Goal: Task Accomplishment & Management: Manage account settings

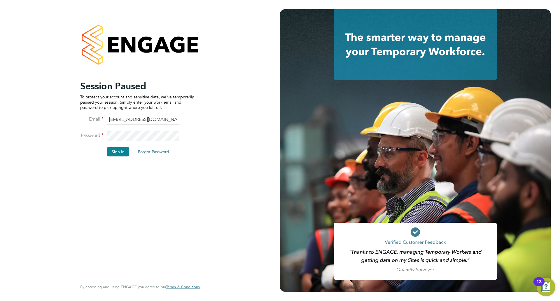
click at [136, 128] on li "Email adriannamazurek@frontlinerecruitment.co.uk" at bounding box center [137, 122] width 114 height 16
click at [122, 150] on button "Sign In" at bounding box center [118, 151] width 22 height 9
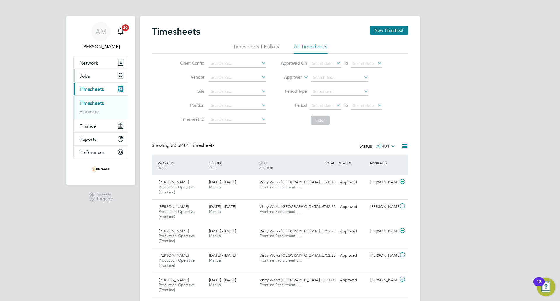
click at [94, 75] on button "Jobs" at bounding box center [101, 75] width 54 height 13
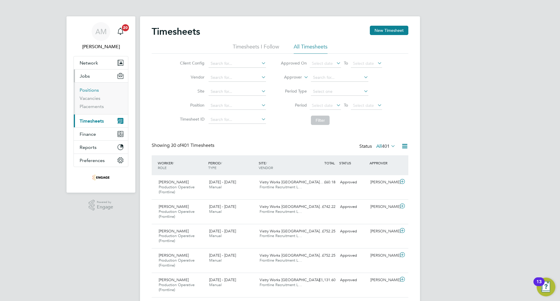
click at [94, 91] on link "Positions" at bounding box center [89, 90] width 19 height 6
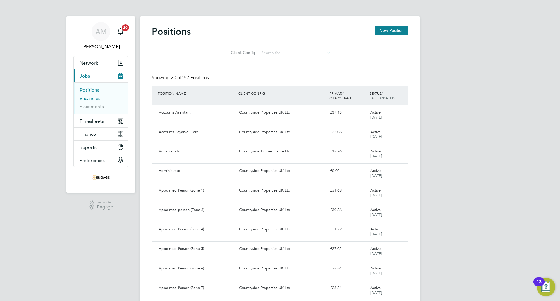
click at [93, 98] on link "Vacancies" at bounding box center [90, 98] width 21 height 6
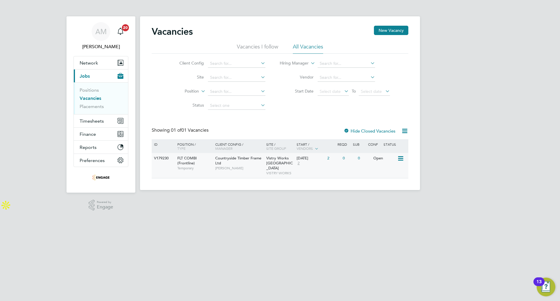
click at [380, 160] on div "Open" at bounding box center [384, 158] width 25 height 11
click at [389, 129] on label "Hide Closed Vacancies" at bounding box center [370, 131] width 52 height 6
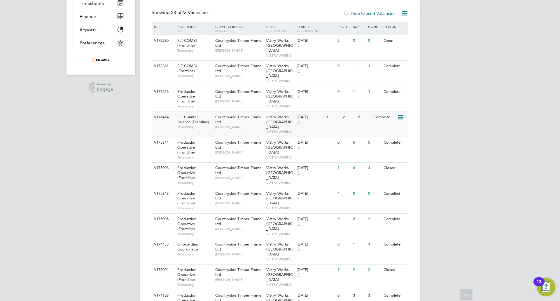
scroll to position [146, 0]
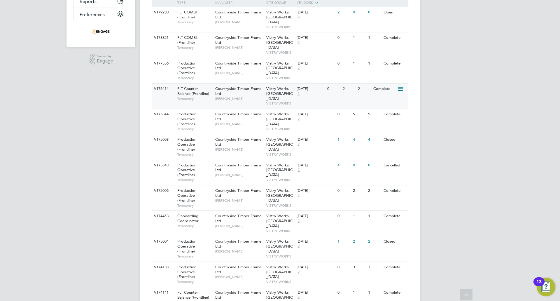
click at [276, 86] on span "Vistry Works [GEOGRAPHIC_DATA]" at bounding box center [279, 93] width 27 height 15
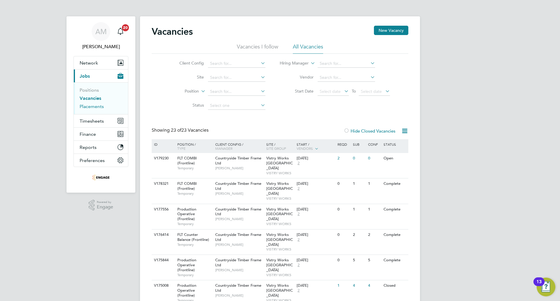
click at [85, 107] on link "Placements" at bounding box center [92, 107] width 24 height 6
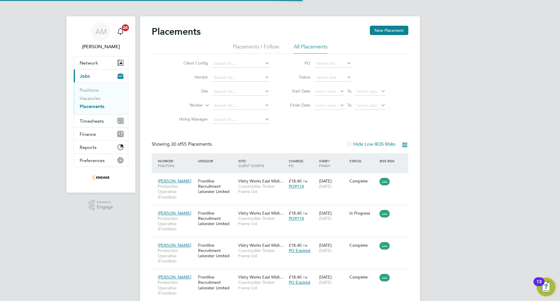
scroll to position [22, 51]
click at [228, 103] on input at bounding box center [240, 106] width 57 height 8
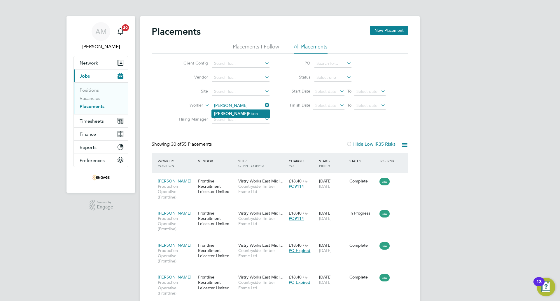
click at [227, 111] on li "[PERSON_NAME]" at bounding box center [241, 114] width 58 height 8
type input "[PERSON_NAME]"
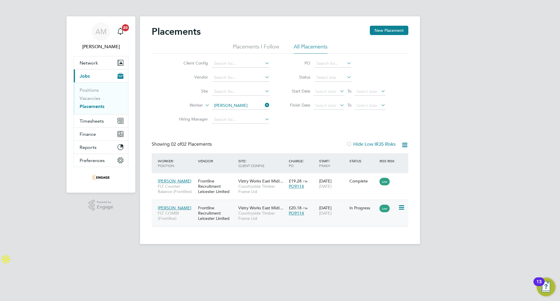
click at [238, 218] on div "Vistry Works East Midl… Countryside Timber Frame Ltd" at bounding box center [262, 213] width 50 height 22
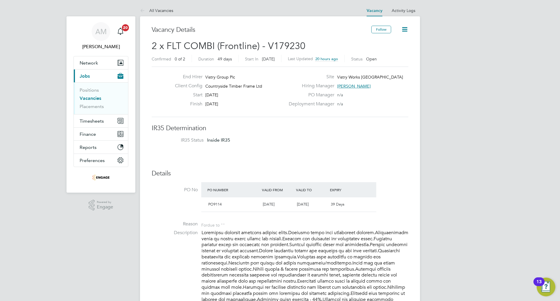
click at [406, 30] on icon at bounding box center [404, 29] width 7 height 7
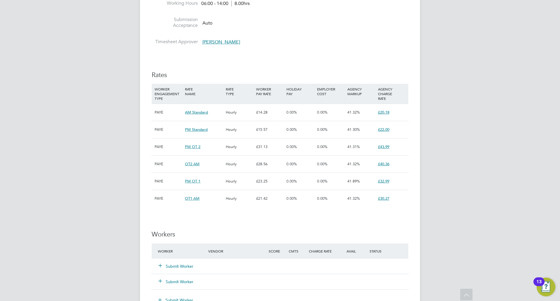
scroll to position [438, 0]
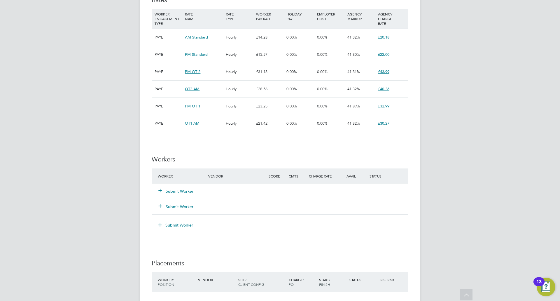
click at [180, 192] on button "Submit Worker" at bounding box center [176, 191] width 35 height 6
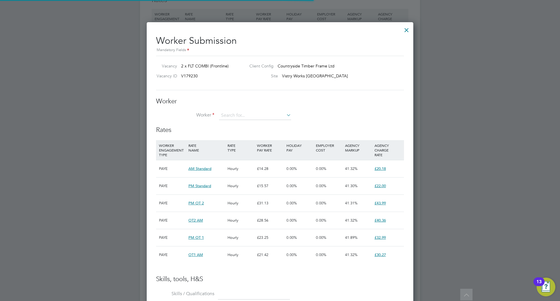
scroll to position [17, 40]
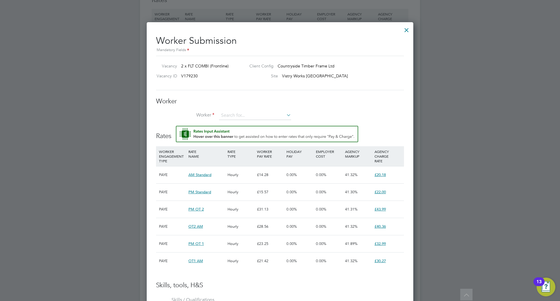
click at [257, 120] on li "Worker" at bounding box center [280, 118] width 248 height 15
click at [257, 117] on input at bounding box center [255, 115] width 72 height 9
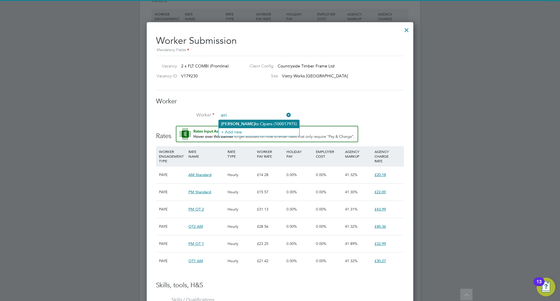
click at [256, 122] on li "Eri ks Cipans (100017975)" at bounding box center [259, 124] width 81 height 8
type input "Eriks Cipans (100017975)"
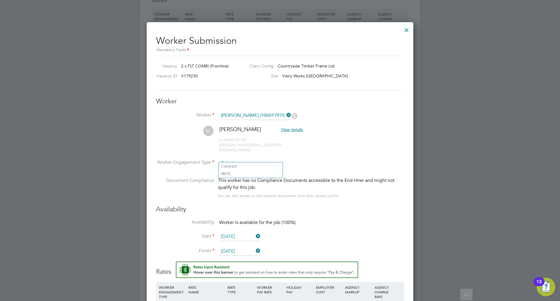
click at [233, 159] on input at bounding box center [250, 163] width 63 height 9
click at [234, 170] on li "Contract" at bounding box center [251, 166] width 64 height 8
type input "Contract"
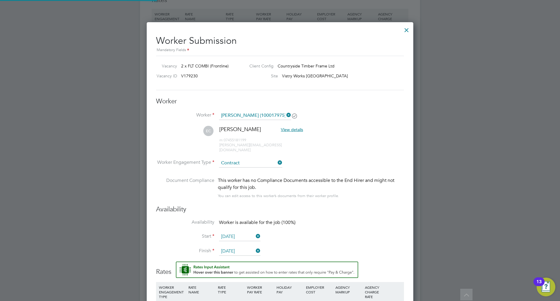
click at [235, 159] on input "Contract" at bounding box center [250, 163] width 63 height 9
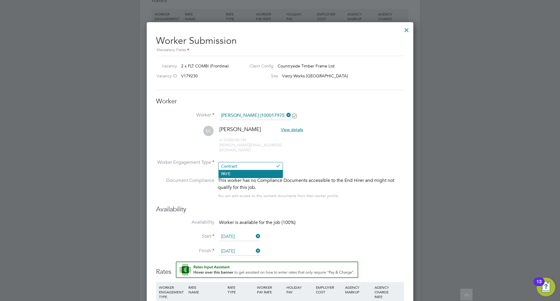
click at [236, 175] on li "PAYE" at bounding box center [251, 174] width 64 height 8
type input "PAYE"
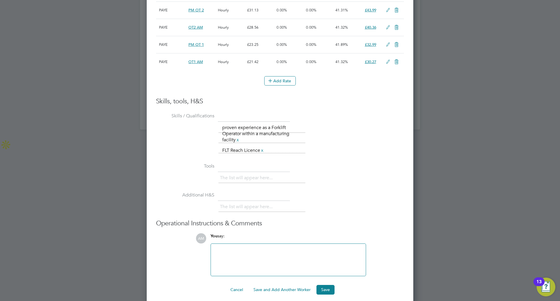
click at [319, 285] on button "Save" at bounding box center [326, 289] width 18 height 9
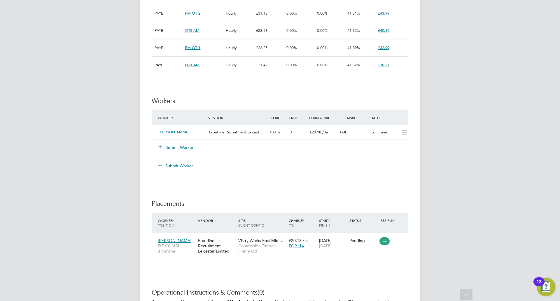
click at [185, 148] on button "Submit Worker" at bounding box center [176, 147] width 35 height 6
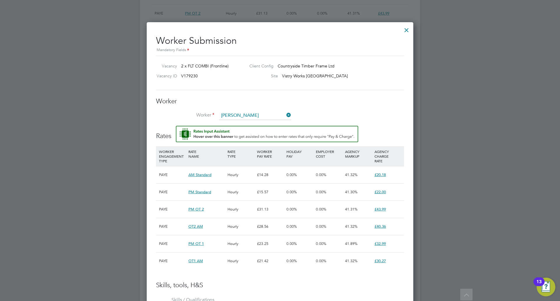
click at [238, 122] on li "Dylan Elson (100016789)" at bounding box center [255, 124] width 73 height 8
type input "Dylan Elson (100016789)"
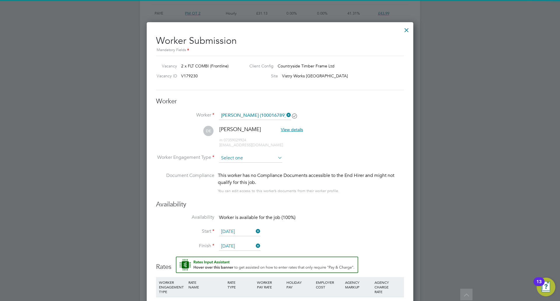
click at [255, 154] on input at bounding box center [250, 158] width 63 height 9
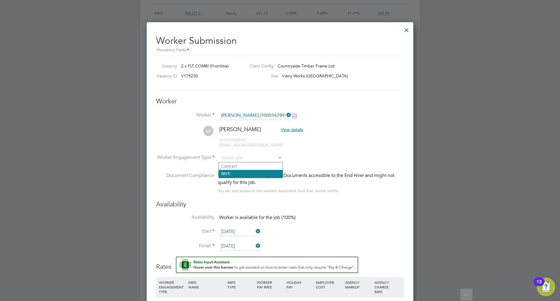
click at [245, 174] on li "PAYE" at bounding box center [251, 174] width 64 height 8
type input "PAYE"
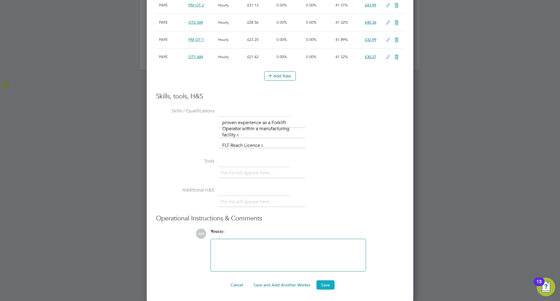
click at [324, 288] on button "Save" at bounding box center [326, 284] width 18 height 9
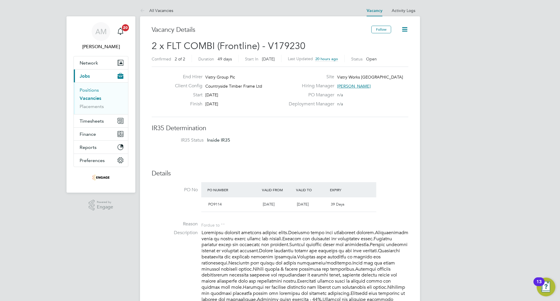
click at [86, 92] on link "Positions" at bounding box center [89, 90] width 19 height 6
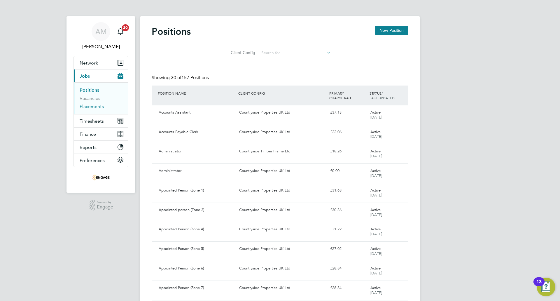
click at [99, 108] on link "Placements" at bounding box center [92, 107] width 24 height 6
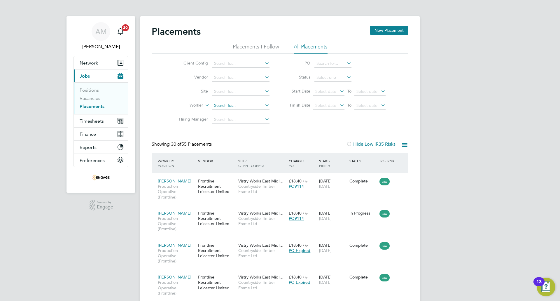
click at [218, 106] on input at bounding box center [240, 106] width 57 height 8
click at [238, 112] on li "Dyl an Elson" at bounding box center [241, 114] width 58 height 8
type input "[PERSON_NAME]"
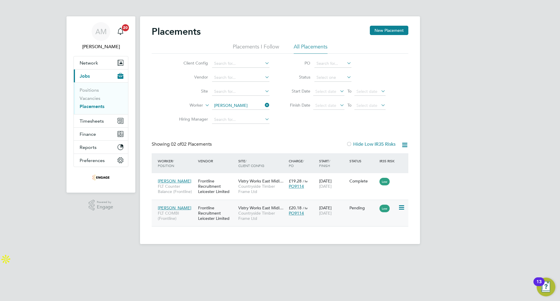
click at [247, 207] on span "Vistry Works East Midl…" at bounding box center [260, 207] width 45 height 5
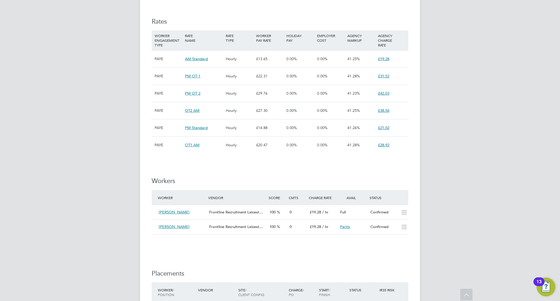
scroll to position [438, 0]
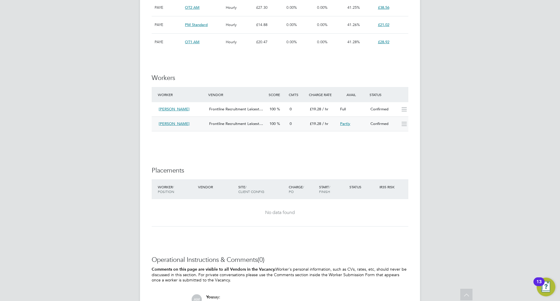
click at [272, 124] on span "100" at bounding box center [273, 123] width 6 height 5
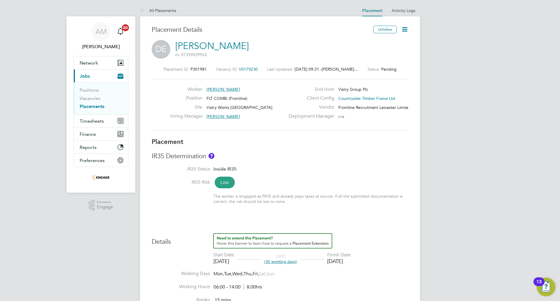
click at [405, 29] on icon at bounding box center [404, 29] width 7 height 7
click at [373, 64] on li "Start" at bounding box center [386, 63] width 43 height 8
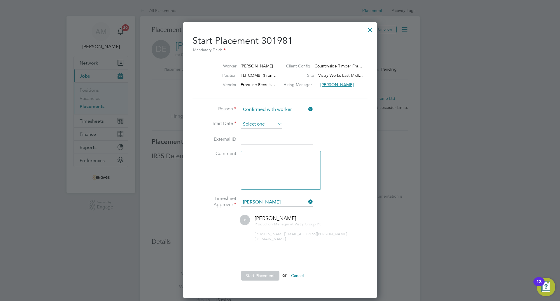
click at [264, 127] on input at bounding box center [261, 124] width 41 height 9
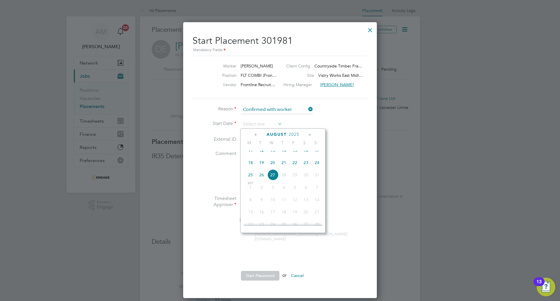
drag, startPoint x: 245, startPoint y: 168, endPoint x: 253, endPoint y: 168, distance: 8.2
click at [246, 168] on div "Aug 1 2 3 4 5 6 7 8 9 10 11 12 13 14 15 16 17 18 19 20 21 22 23 24 25 26 27 28 …" at bounding box center [287, 151] width 86 height 62
click at [253, 168] on span "18" at bounding box center [250, 162] width 11 height 11
type input "[DATE]"
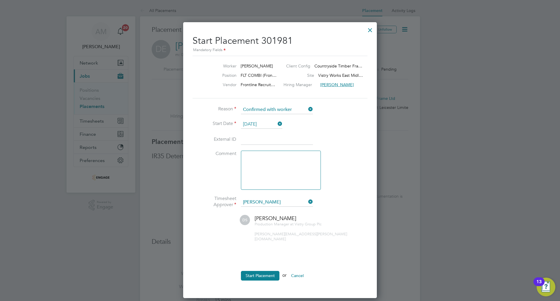
click at [249, 141] on input at bounding box center [277, 140] width 72 height 11
paste input "100016789"
click at [260, 271] on button "Start Placement" at bounding box center [260, 275] width 39 height 9
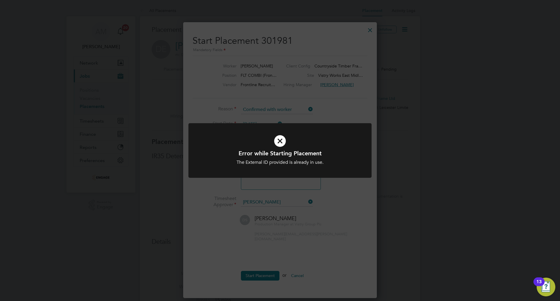
click at [280, 140] on icon at bounding box center [280, 141] width 152 height 23
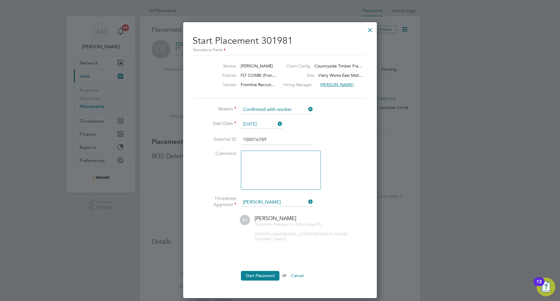
click at [274, 141] on input "100016789" at bounding box center [277, 140] width 72 height 11
click at [245, 139] on input "100016789" at bounding box center [277, 140] width 72 height 11
type input "0100016789"
click at [260, 271] on button "Start Placement" at bounding box center [260, 275] width 39 height 9
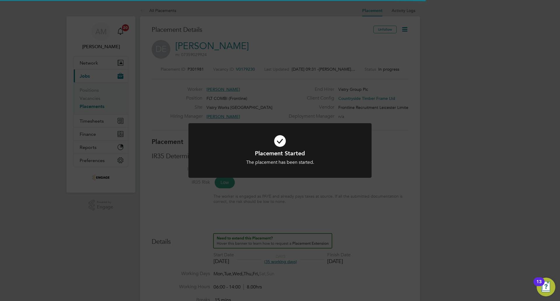
click at [291, 102] on div "Placement Started The placement has been started. Cancel Okay" at bounding box center [280, 150] width 560 height 301
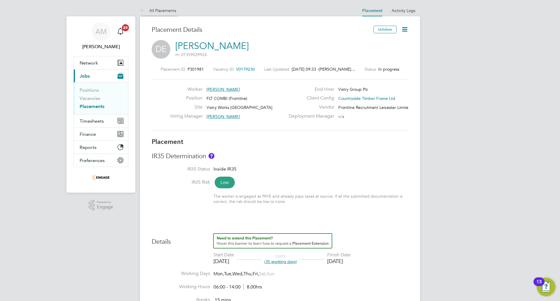
click at [156, 6] on li "All Placements" at bounding box center [158, 11] width 36 height 12
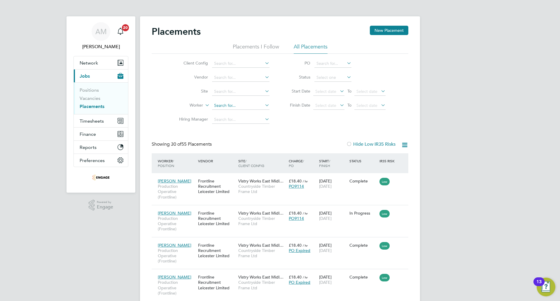
click at [225, 106] on input at bounding box center [240, 106] width 57 height 8
click at [227, 113] on li "[PERSON_NAME]" at bounding box center [241, 114] width 58 height 8
type input "[PERSON_NAME]"
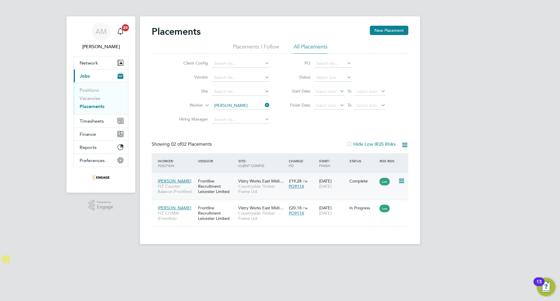
click at [343, 186] on div "[DATE] [DATE]" at bounding box center [333, 183] width 30 height 16
click at [237, 106] on input at bounding box center [240, 106] width 57 height 8
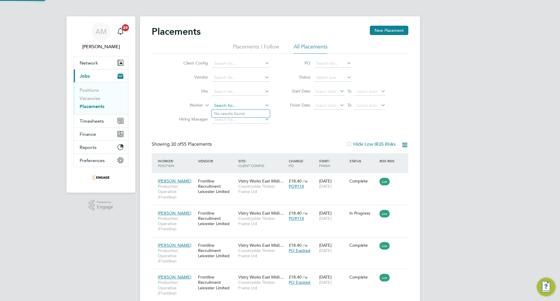
scroll to position [27, 41]
click at [233, 115] on li "Eri ks Cipans" at bounding box center [241, 114] width 58 height 8
type input "[PERSON_NAME]"
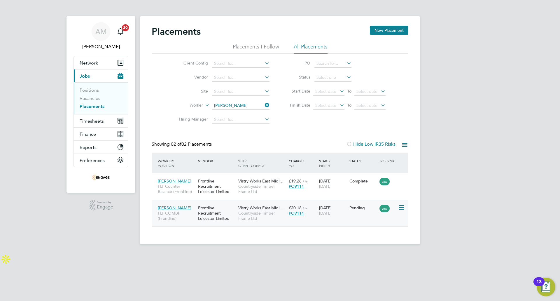
click at [289, 212] on span "PO9114" at bounding box center [296, 212] width 15 height 5
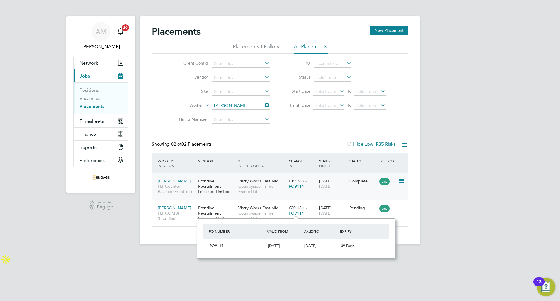
click at [250, 189] on span "Countryside Timber Frame Ltd" at bounding box center [262, 189] width 48 height 11
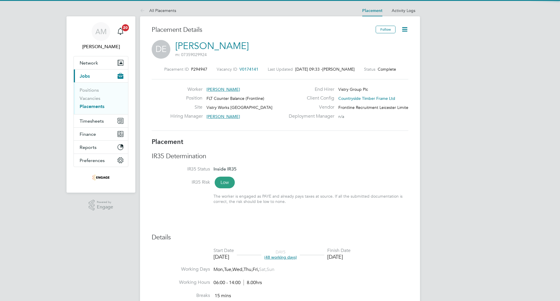
click at [405, 28] on icon at bounding box center [404, 29] width 7 height 7
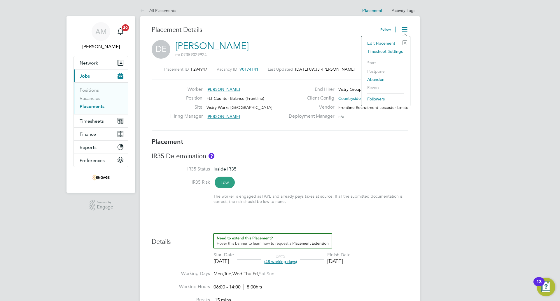
click at [375, 42] on li "Edit Placement e" at bounding box center [386, 43] width 43 height 8
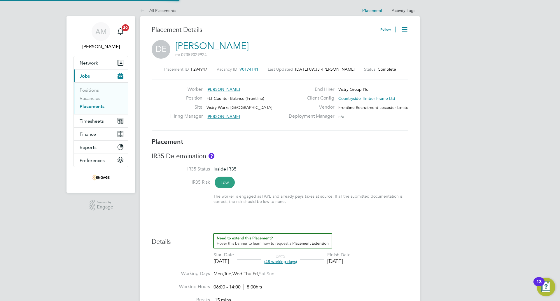
type input "[PERSON_NAME]"
type input "[DATE]"
type input "06:00"
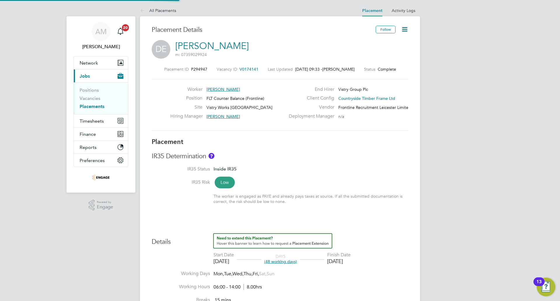
type input "14:00"
type input "100016789"
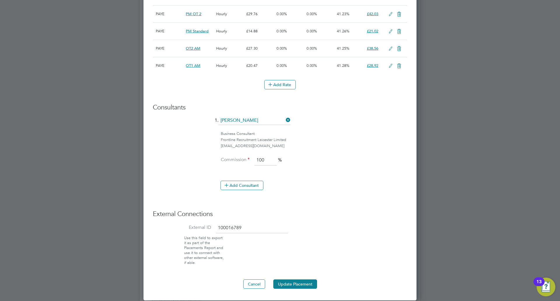
click at [233, 227] on input "100016789" at bounding box center [252, 228] width 72 height 11
click at [304, 285] on button "Update Placement" at bounding box center [295, 283] width 44 height 9
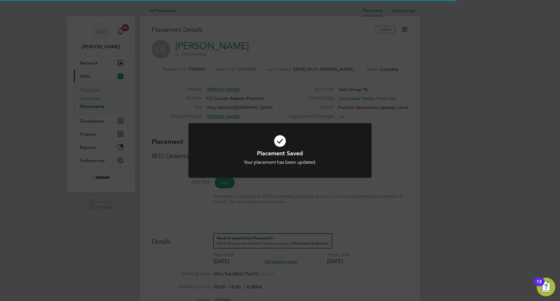
click at [289, 95] on div "Placement Saved Your placement has been updated. Cancel Okay" at bounding box center [280, 150] width 560 height 301
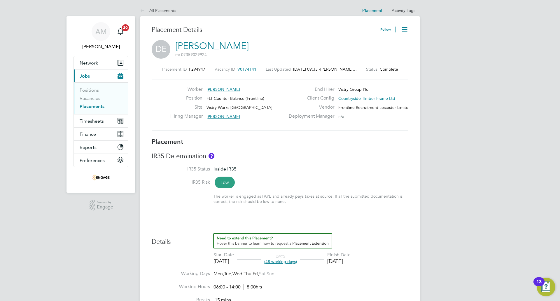
click at [148, 13] on link "All Placements" at bounding box center [158, 10] width 36 height 5
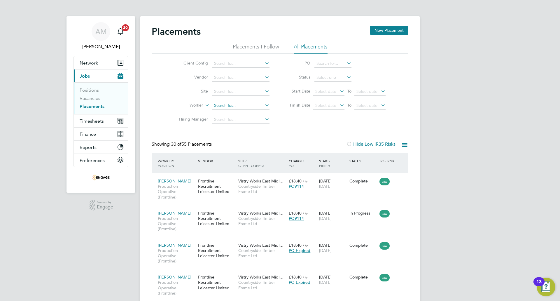
click at [235, 106] on input at bounding box center [240, 106] width 57 height 8
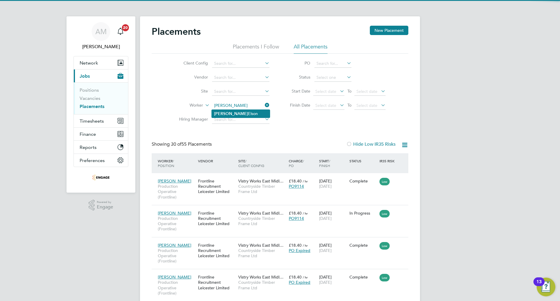
click at [239, 115] on li "Dylan Elson" at bounding box center [241, 114] width 58 height 8
type input "[PERSON_NAME]"
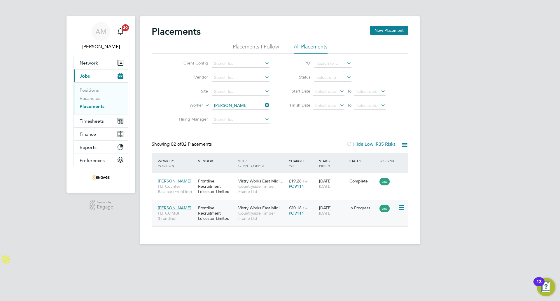
click at [269, 216] on span "Countryside Timber Frame Ltd" at bounding box center [262, 215] width 48 height 11
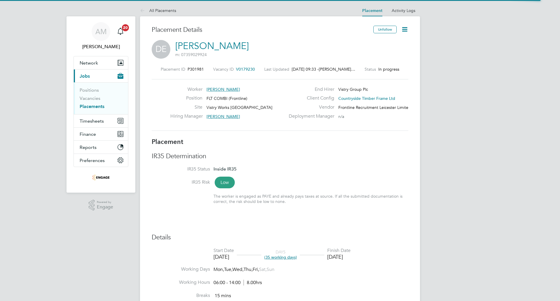
click at [407, 28] on icon at bounding box center [404, 29] width 7 height 7
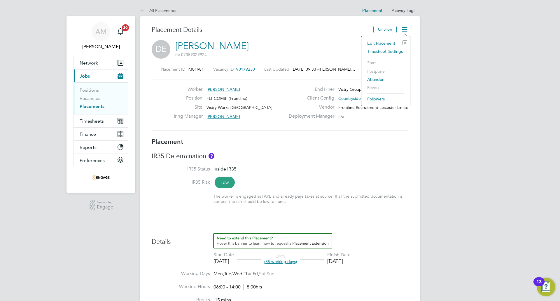
click at [382, 44] on li "Edit Placement e" at bounding box center [386, 43] width 43 height 8
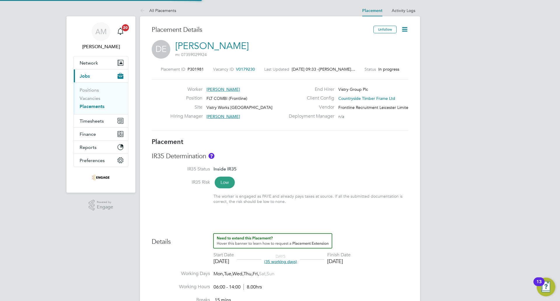
type input "[PERSON_NAME]"
type input "[DATE]"
type input "06:00"
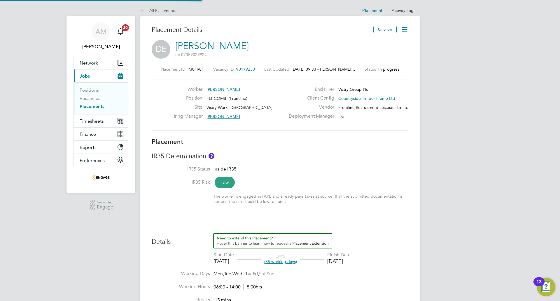
type input "14:00"
type input "0100016789"
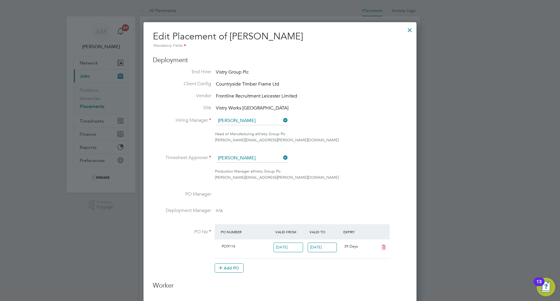
click at [408, 26] on div at bounding box center [410, 28] width 11 height 11
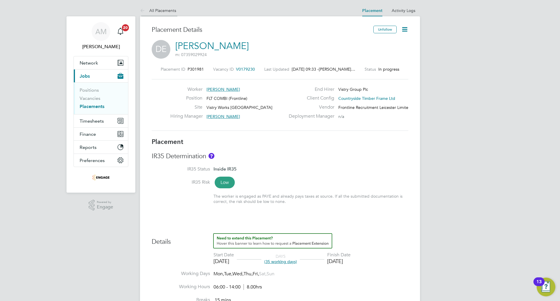
click at [145, 12] on icon at bounding box center [143, 10] width 7 height 7
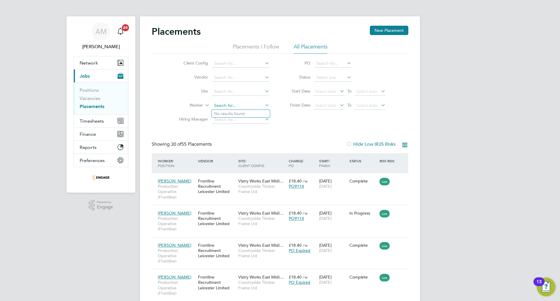
click at [240, 108] on input at bounding box center [240, 106] width 57 height 8
click at [240, 98] on li "Site" at bounding box center [222, 92] width 110 height 14
click at [236, 103] on input at bounding box center [240, 106] width 57 height 8
click at [230, 115] on li "[PERSON_NAME]" at bounding box center [241, 114] width 58 height 8
type input "[PERSON_NAME]"
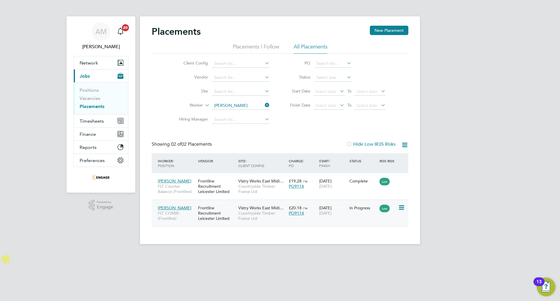
click at [332, 210] on span "[DATE]" at bounding box center [325, 212] width 13 height 5
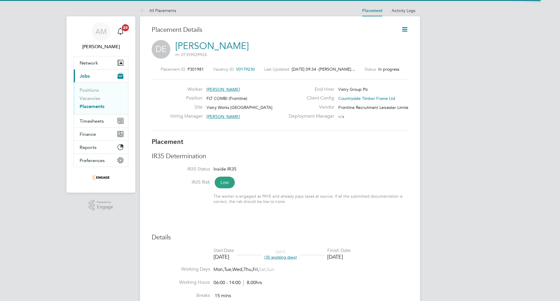
click at [405, 28] on icon at bounding box center [404, 29] width 7 height 7
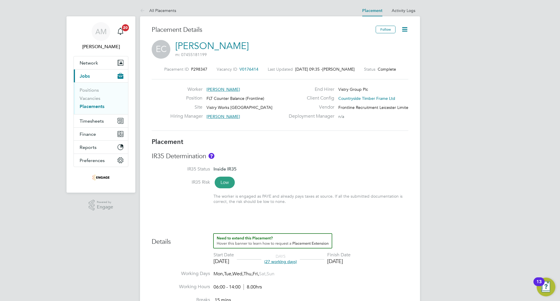
click at [404, 33] on icon at bounding box center [404, 29] width 7 height 7
click at [390, 41] on li "Edit Placement e" at bounding box center [386, 43] width 43 height 8
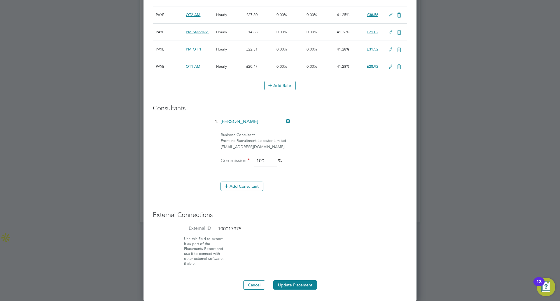
click at [232, 226] on input "100017975" at bounding box center [252, 229] width 72 height 11
click at [293, 282] on button "Update Placement" at bounding box center [295, 284] width 44 height 9
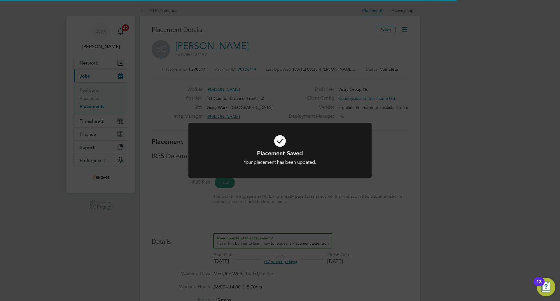
click at [298, 96] on div "Placement Saved Your placement has been updated. Cancel Okay" at bounding box center [280, 150] width 560 height 301
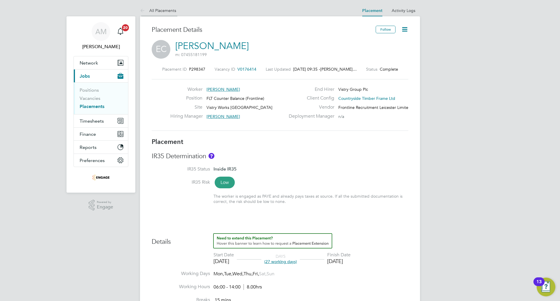
click at [151, 9] on link "All Placements" at bounding box center [158, 10] width 36 height 5
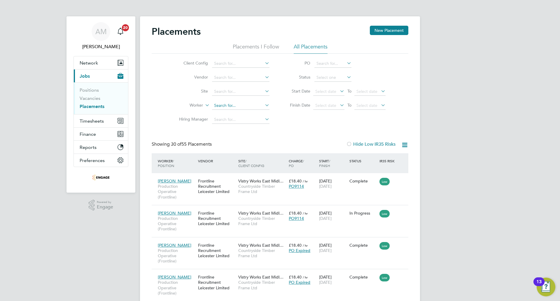
click at [228, 103] on input at bounding box center [240, 106] width 57 height 8
click at [229, 112] on li "Eri ks Cipans" at bounding box center [241, 114] width 58 height 8
type input "Eriks Cipans"
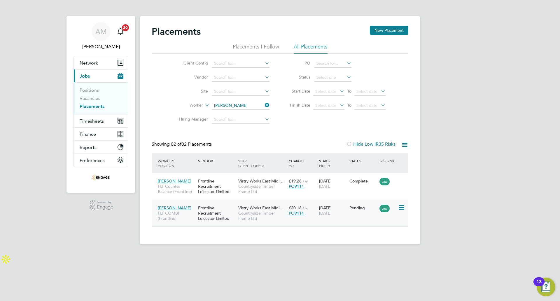
click at [332, 210] on span "[DATE]" at bounding box center [325, 212] width 13 height 5
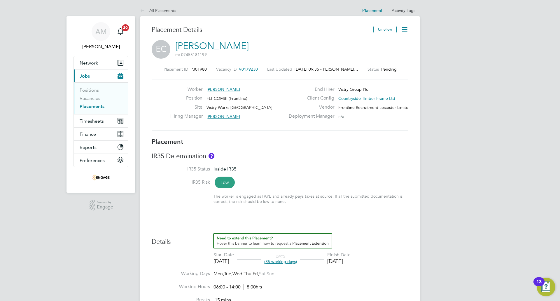
click at [403, 29] on icon at bounding box center [404, 29] width 7 height 7
click at [379, 62] on li "Start" at bounding box center [386, 63] width 43 height 8
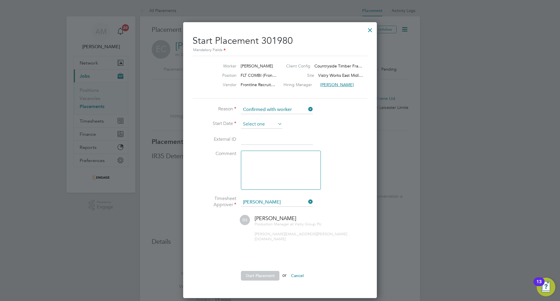
click at [261, 125] on input at bounding box center [261, 124] width 41 height 9
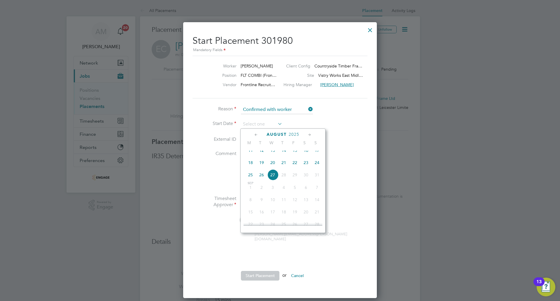
click at [248, 168] on span "18" at bounding box center [250, 162] width 11 height 11
type input "[DATE]"
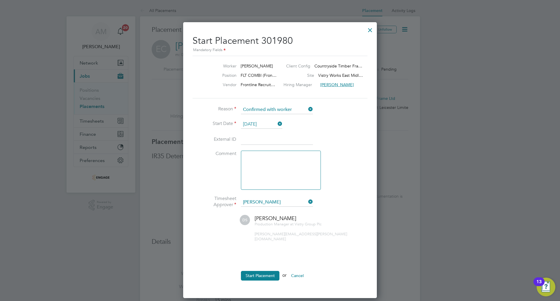
click at [257, 140] on input at bounding box center [277, 140] width 72 height 11
paste input "100017975"
type input "100017975"
click at [253, 271] on button "Start Placement" at bounding box center [260, 275] width 39 height 9
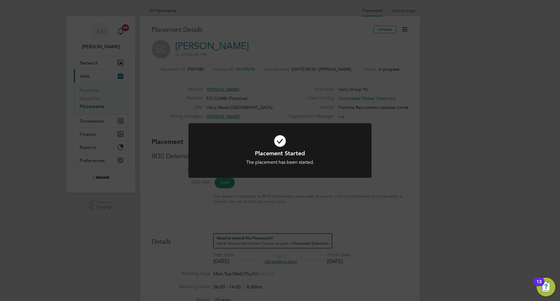
click at [263, 106] on div "Placement Started The placement has been started. Cancel Okay" at bounding box center [280, 150] width 560 height 301
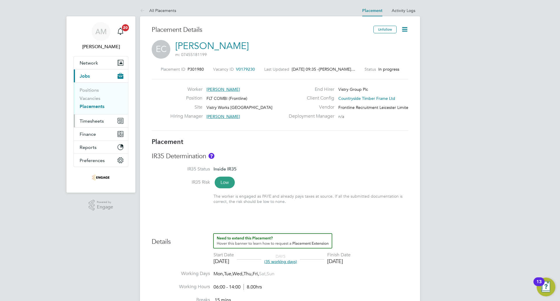
click at [91, 122] on span "Timesheets" at bounding box center [92, 121] width 24 height 6
click at [100, 121] on span "Timesheets" at bounding box center [92, 121] width 24 height 6
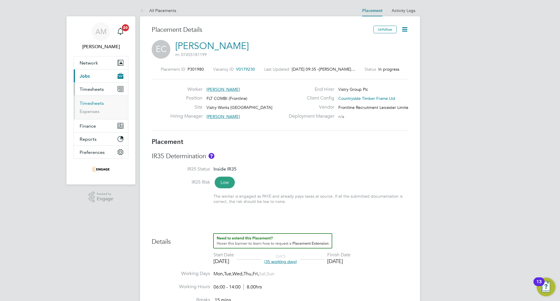
click at [96, 103] on link "Timesheets" at bounding box center [92, 103] width 24 height 6
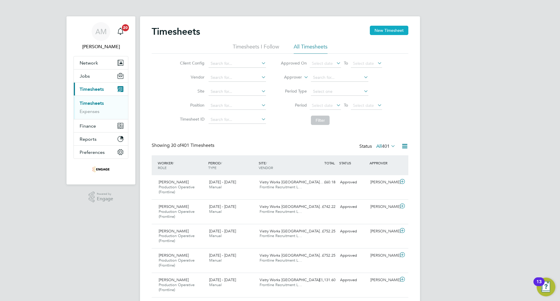
click at [395, 28] on button "New Timesheet" at bounding box center [389, 30] width 39 height 9
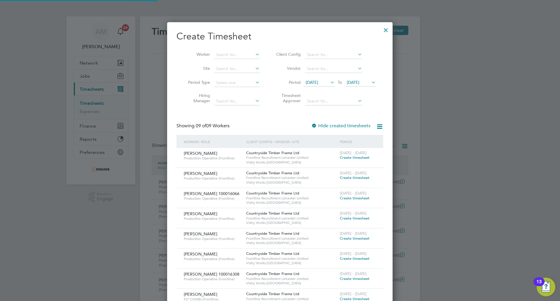
click at [308, 96] on li "Timesheet Approver" at bounding box center [325, 99] width 116 height 18
click at [309, 83] on span "13 Aug 2025" at bounding box center [312, 82] width 13 height 5
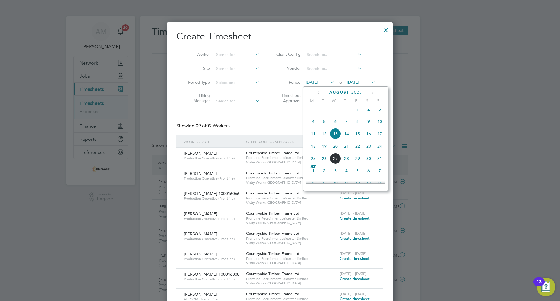
click at [313, 152] on span "18" at bounding box center [313, 146] width 11 height 11
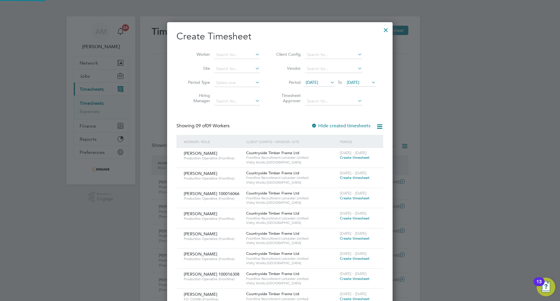
click at [362, 77] on li "Period 18 Aug 2025 To 20 Aug 2025" at bounding box center [325, 83] width 116 height 14
click at [360, 83] on span "[DATE]" at bounding box center [353, 82] width 13 height 5
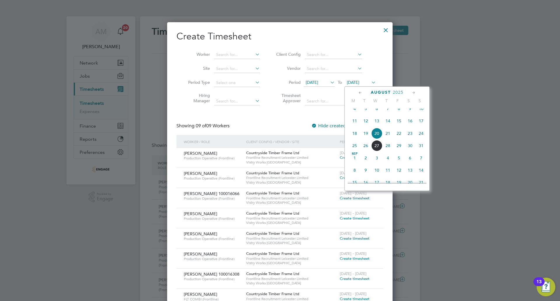
click at [423, 139] on span "24" at bounding box center [421, 133] width 11 height 11
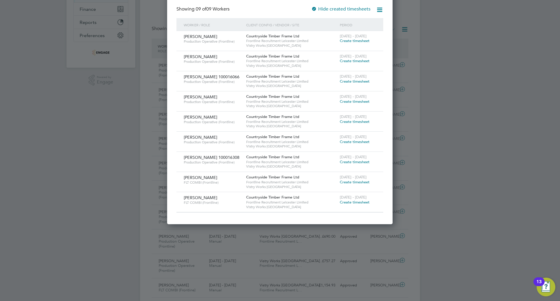
click at [356, 122] on span "Create timesheet" at bounding box center [355, 121] width 30 height 5
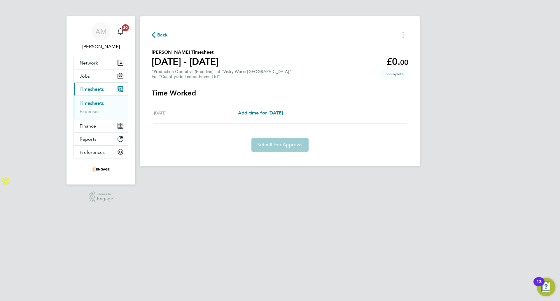
click at [156, 31] on button "Back" at bounding box center [160, 34] width 16 height 7
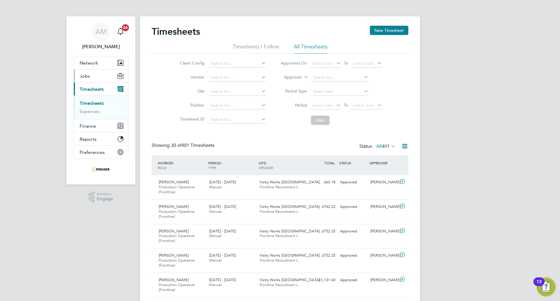
click at [92, 78] on button "Jobs" at bounding box center [101, 75] width 54 height 13
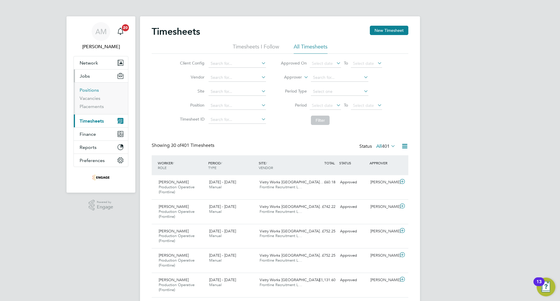
click at [92, 90] on link "Positions" at bounding box center [89, 90] width 19 height 6
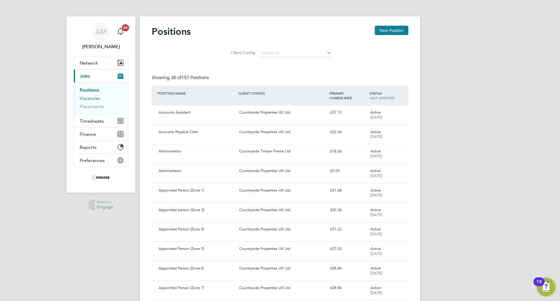
click at [92, 97] on link "Vacancies" at bounding box center [90, 98] width 21 height 6
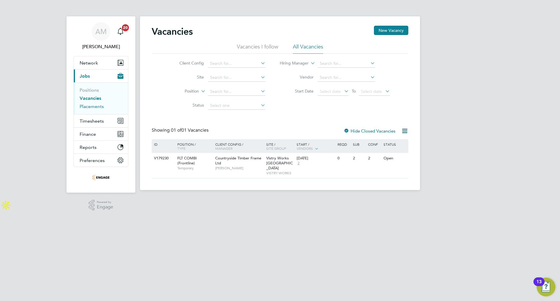
click at [91, 108] on link "Placements" at bounding box center [92, 107] width 24 height 6
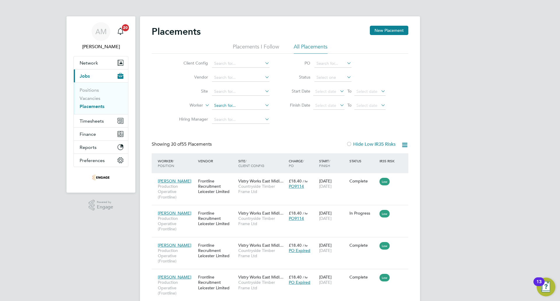
click at [222, 105] on input at bounding box center [240, 106] width 57 height 8
click at [229, 112] on li "Way ne Smith" at bounding box center [241, 114] width 58 height 8
type input "[PERSON_NAME]"
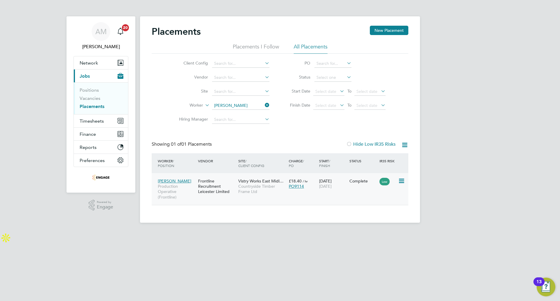
click at [295, 185] on span "PO9114" at bounding box center [296, 186] width 15 height 5
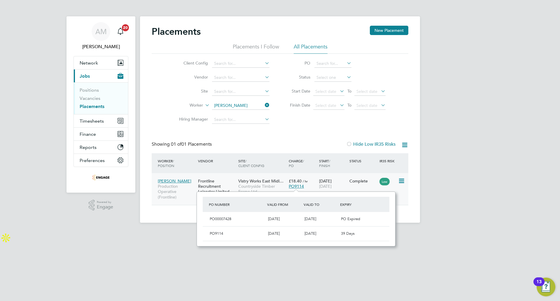
click at [211, 179] on div "Frontline Recruitment Leicester Limited" at bounding box center [217, 186] width 40 height 22
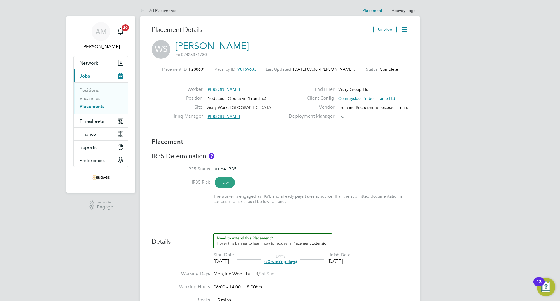
click at [407, 30] on icon at bounding box center [404, 29] width 7 height 7
click at [387, 41] on li "Edit Placement e" at bounding box center [386, 43] width 43 height 8
type input "[PERSON_NAME]"
type input "[DATE]"
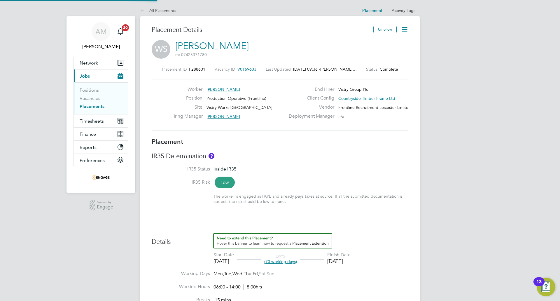
type input "[DATE]"
type input "06:00"
type input "14:00"
type input "100016319"
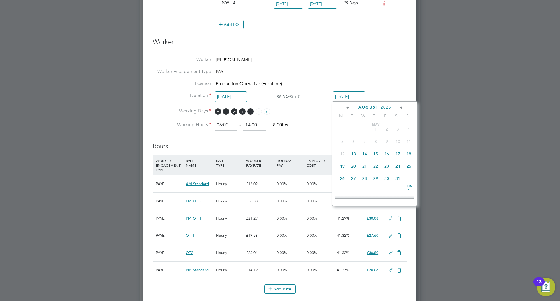
click at [352, 94] on input "[DATE]" at bounding box center [349, 96] width 32 height 11
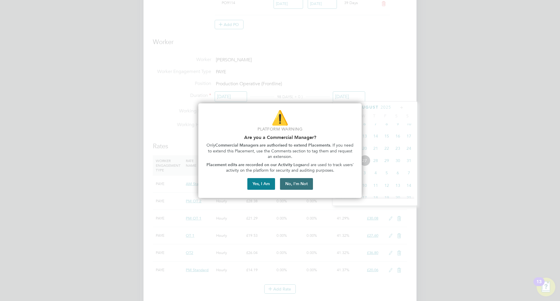
click at [299, 187] on button "No, I'm Not" at bounding box center [296, 184] width 33 height 12
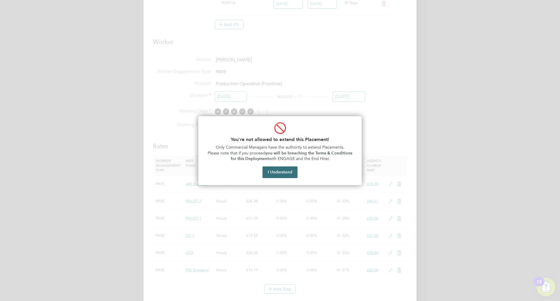
click at [295, 169] on button "I Understand" at bounding box center [280, 172] width 35 height 12
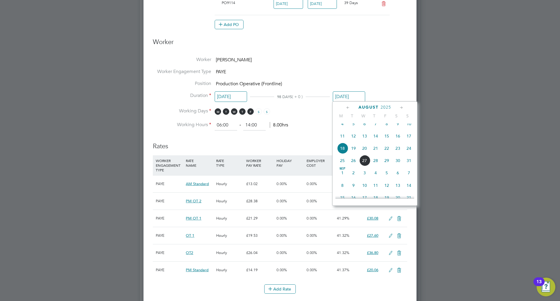
click at [408, 178] on span "7" at bounding box center [409, 172] width 11 height 11
type input "07 Sep 2025"
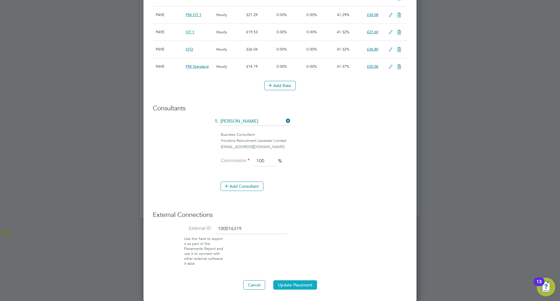
click at [285, 284] on button "Update Placement" at bounding box center [295, 284] width 44 height 9
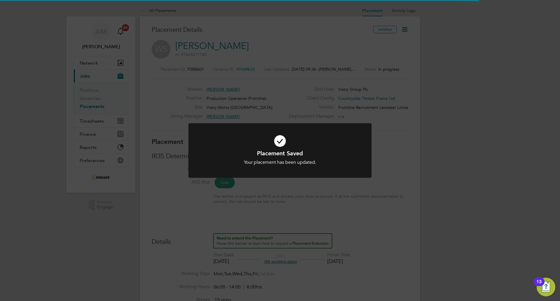
click at [307, 217] on div "Placement Saved Your placement has been updated. Cancel Okay" at bounding box center [280, 150] width 560 height 301
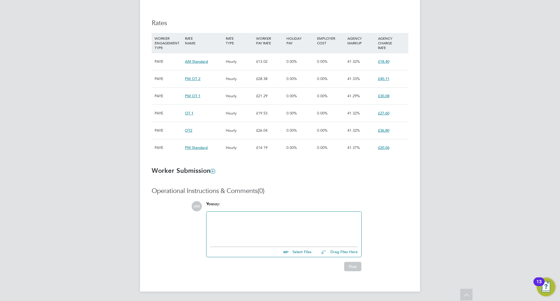
click at [301, 232] on div at bounding box center [284, 227] width 148 height 25
click at [358, 266] on button "Post" at bounding box center [352, 266] width 17 height 9
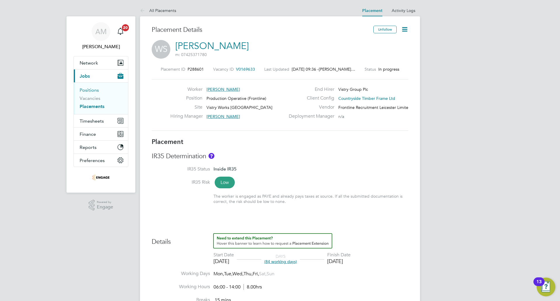
click at [92, 90] on link "Positions" at bounding box center [89, 90] width 19 height 6
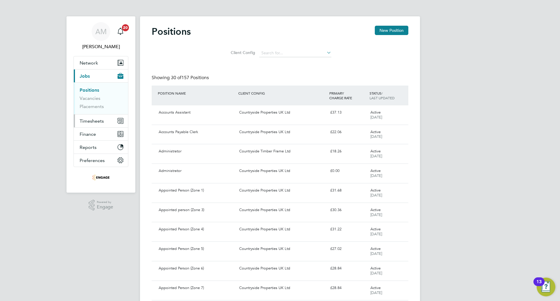
click at [89, 120] on span "Timesheets" at bounding box center [92, 121] width 24 height 6
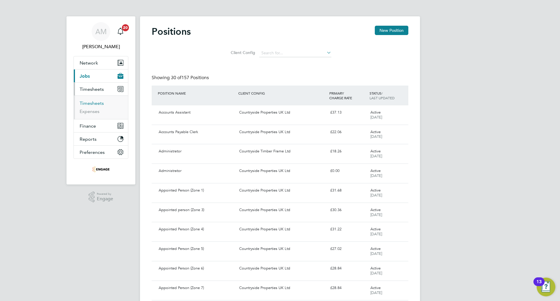
click at [91, 104] on link "Timesheets" at bounding box center [92, 103] width 24 height 6
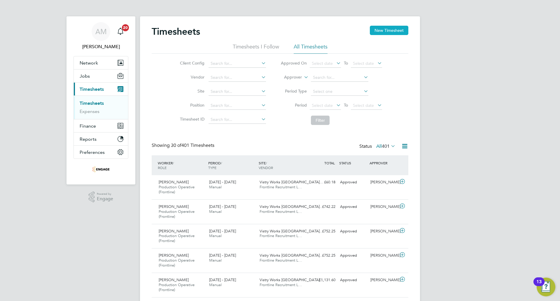
click at [388, 32] on button "New Timesheet" at bounding box center [389, 30] width 39 height 9
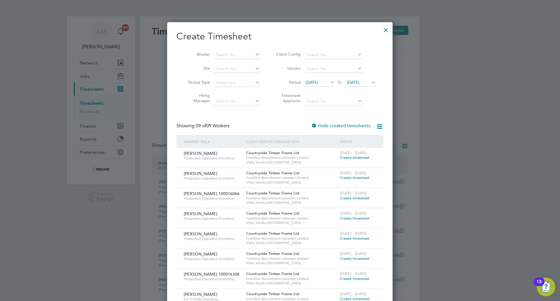
click at [318, 84] on span "[DATE]" at bounding box center [312, 82] width 13 height 5
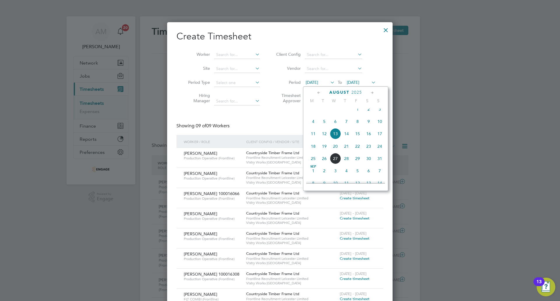
click at [313, 149] on span "18" at bounding box center [313, 146] width 11 height 11
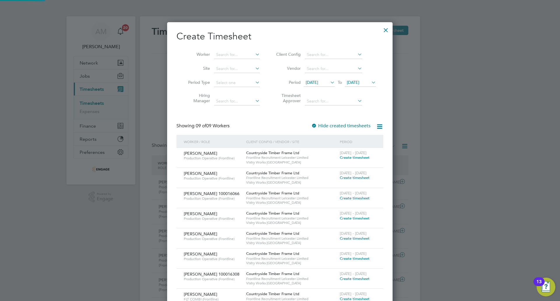
click at [356, 83] on span "[DATE]" at bounding box center [353, 82] width 13 height 5
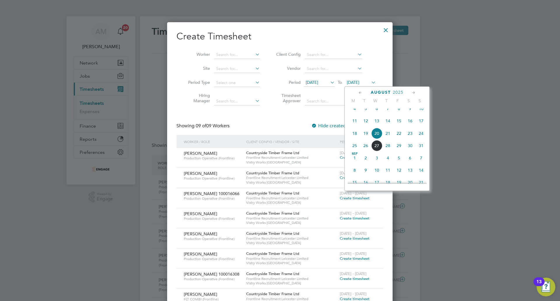
click at [420, 136] on span "24" at bounding box center [421, 133] width 11 height 11
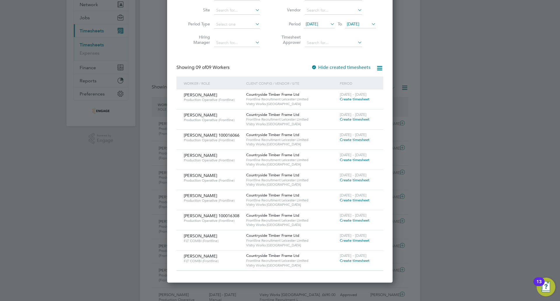
click at [356, 180] on span "Create timesheet" at bounding box center [355, 179] width 30 height 5
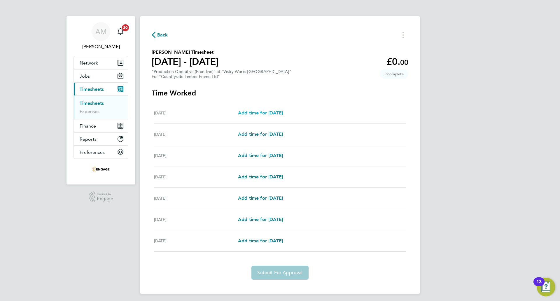
click at [276, 114] on span "Add time for Mon 18 Aug" at bounding box center [260, 113] width 45 height 6
select select "15"
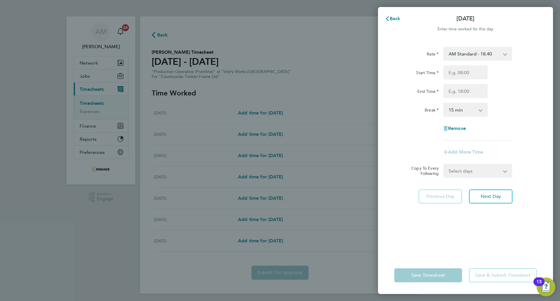
click at [494, 53] on select "AM Standard - 18.40 PM OT 2 - 40.11 PM OT 1 - 30.08 OT 1 - 27.60 OT2 - 36.80 PM…" at bounding box center [474, 53] width 61 height 13
select select "15"
click at [472, 74] on input "Start Time" at bounding box center [466, 72] width 44 height 14
type input "14:00"
click at [466, 95] on input "End Time" at bounding box center [466, 91] width 44 height 14
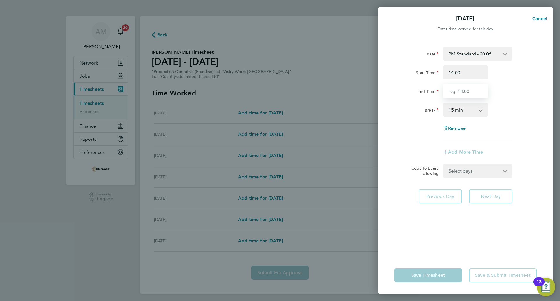
type input "22:30"
click at [463, 113] on select "0 min 15 min 30 min 45 min 60 min 75 min 90 min" at bounding box center [462, 109] width 36 height 13
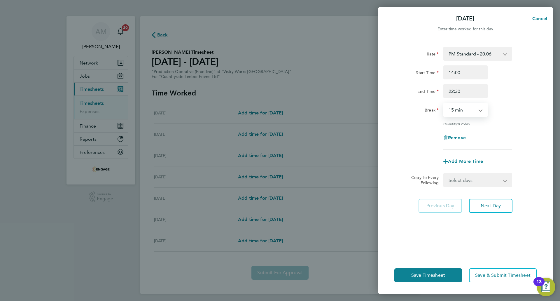
select select "30"
click at [444, 103] on select "0 min 15 min 30 min 45 min 60 min 75 min 90 min" at bounding box center [462, 109] width 36 height 13
click at [489, 182] on select "Select days Day Weekday (Mon-Fri) Weekend (Sat-Sun) Tuesday Wednesday Thursday …" at bounding box center [474, 180] width 61 height 13
select select "WEEKDAY"
click at [444, 174] on select "Select days Day Weekday (Mon-Fri) Weekend (Sat-Sun) Tuesday Wednesday Thursday …" at bounding box center [474, 180] width 61 height 13
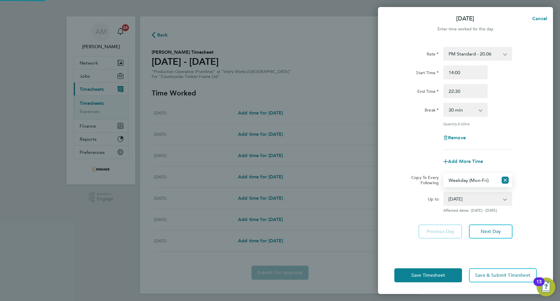
click at [480, 201] on select "19 Aug 2025 20 Aug 2025 21 Aug 2025 22 Aug 2025 23 Aug 2025 24 Aug 2025" at bounding box center [474, 198] width 61 height 13
select select "2025-08-21"
click at [444, 192] on select "19 Aug 2025 20 Aug 2025 21 Aug 2025 22 Aug 2025 23 Aug 2025 24 Aug 2025" at bounding box center [474, 198] width 61 height 13
click at [486, 230] on span "Next Day" at bounding box center [491, 232] width 20 height 6
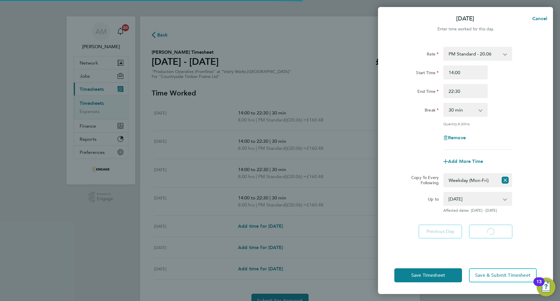
select select "30"
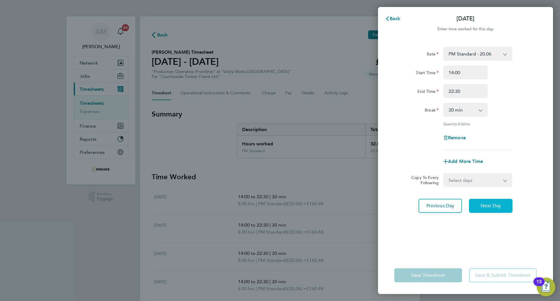
click at [491, 202] on button "Next Day" at bounding box center [490, 206] width 43 height 14
select select "30"
click at [491, 202] on button "Next Day" at bounding box center [490, 206] width 43 height 14
select select "30"
click at [491, 202] on button "Next Day" at bounding box center [490, 206] width 43 height 14
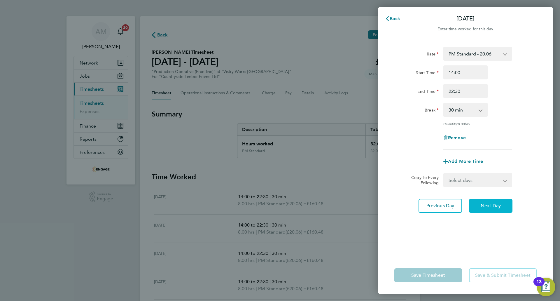
select select "15"
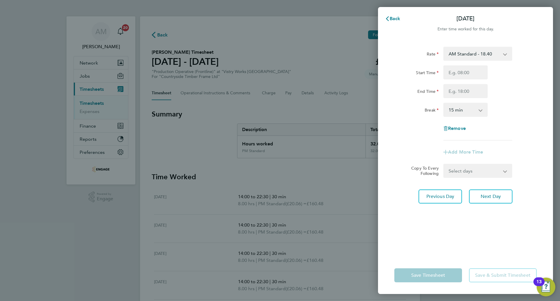
drag, startPoint x: 464, startPoint y: 54, endPoint x: 465, endPoint y: 59, distance: 5.3
click at [464, 54] on select "AM Standard - 18.40 PM OT 2 - 40.11 PM OT 1 - 30.08 OT 1 - 27.60 OT2 - 36.80 PM…" at bounding box center [474, 53] width 61 height 13
select select "15"
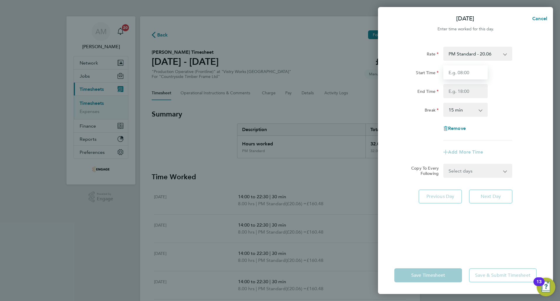
click at [464, 72] on input "Start Time" at bounding box center [466, 72] width 44 height 14
type input "14:00"
click at [465, 90] on input "End Time" at bounding box center [466, 91] width 44 height 14
type input "20:00"
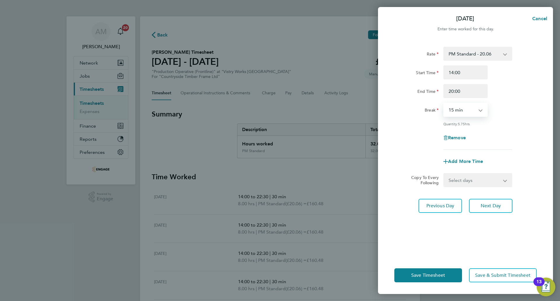
click at [459, 109] on select "0 min 15 min 30 min 45 min 60 min 75 min 90 min" at bounding box center [462, 109] width 36 height 13
select select "30"
click at [444, 103] on select "0 min 15 min 30 min 45 min 60 min 75 min 90 min" at bounding box center [462, 109] width 36 height 13
click at [499, 206] on span "Next Day" at bounding box center [491, 206] width 20 height 6
select select "15"
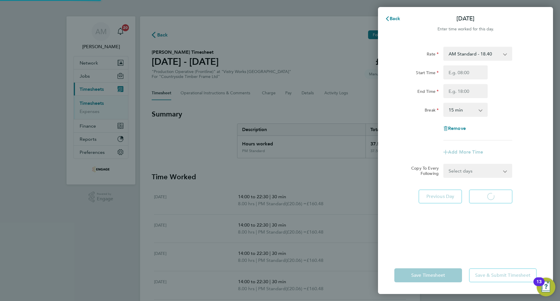
select select "15"
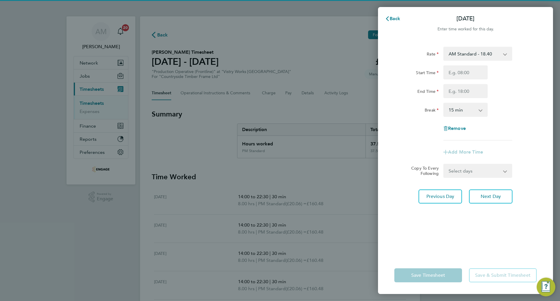
click at [463, 50] on select "AM Standard - 18.40 PM OT 2 - 40.11 PM OT 1 - 30.08 OT 1 - 27.60 OT2 - 36.80 PM…" at bounding box center [474, 53] width 61 height 13
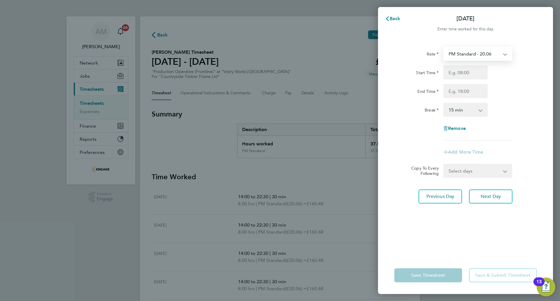
select select "15"
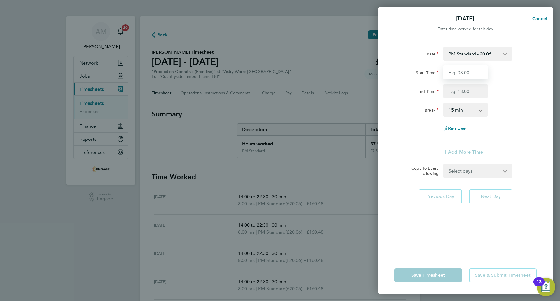
click at [459, 74] on input "Start Time" at bounding box center [466, 72] width 44 height 14
click at [463, 52] on select "PM Standard - 20.06 AM Standard - 18.40 PM OT 2 - 40.11 PM OT 1 - 30.08 OT 1 - …" at bounding box center [474, 53] width 61 height 13
select select "15"
click at [462, 72] on input "Start Time" at bounding box center [466, 72] width 44 height 14
type input "07:00"
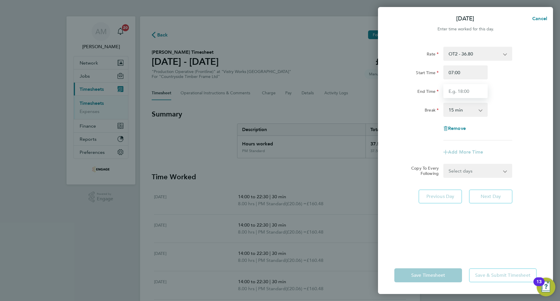
click at [463, 94] on input "End Time" at bounding box center [466, 91] width 44 height 14
type input "15:00"
click at [467, 114] on select "0 min 15 min 30 min 45 min 60 min 75 min 90 min" at bounding box center [462, 109] width 36 height 13
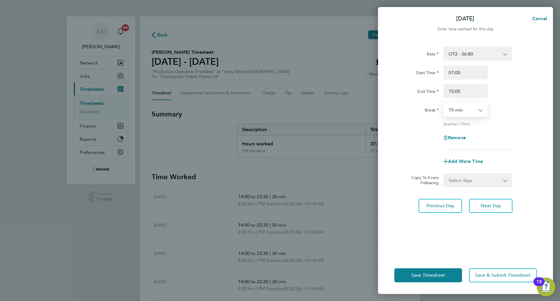
select select "30"
click at [444, 103] on select "0 min 15 min 30 min 45 min 60 min 75 min 90 min" at bounding box center [462, 109] width 36 height 13
click at [435, 274] on span "Save Timesheet" at bounding box center [429, 275] width 34 height 6
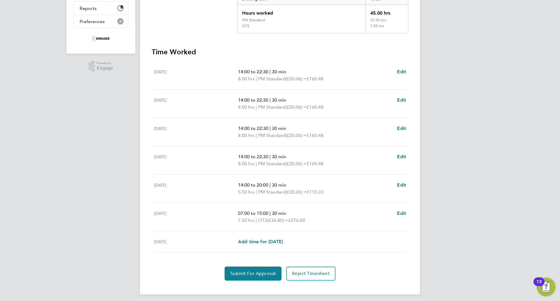
scroll to position [134, 0]
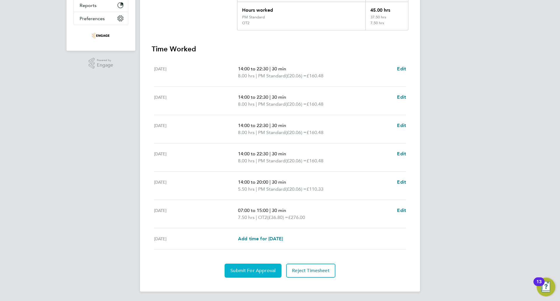
click at [252, 275] on button "Submit For Approval" at bounding box center [253, 271] width 57 height 14
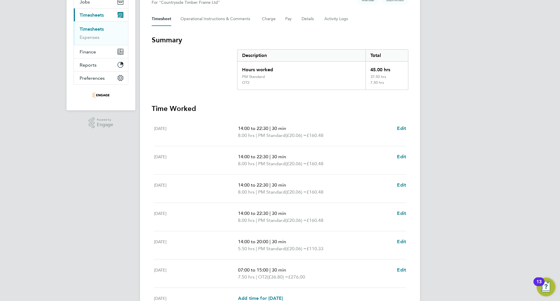
scroll to position [0, 0]
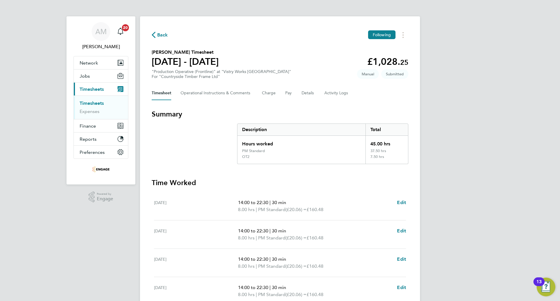
click at [155, 34] on icon "button" at bounding box center [154, 35] width 4 height 6
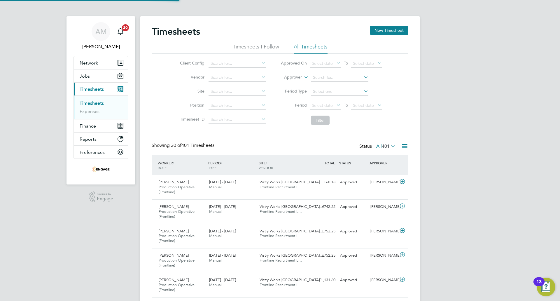
scroll to position [20, 51]
click at [401, 33] on button "New Timesheet" at bounding box center [389, 30] width 39 height 9
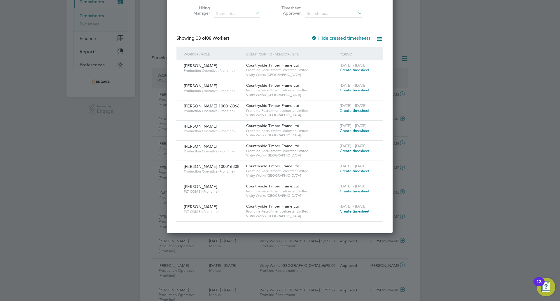
click at [351, 190] on span "Create timesheet" at bounding box center [355, 191] width 30 height 5
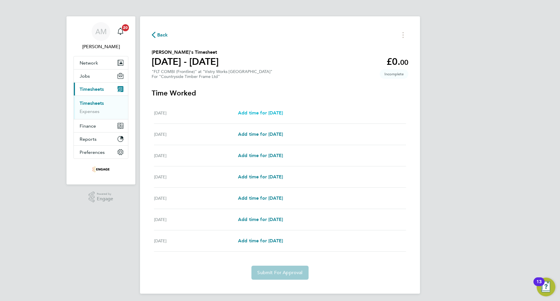
click at [268, 109] on link "Add time for Mon 18 Aug" at bounding box center [260, 112] width 45 height 7
select select "15"
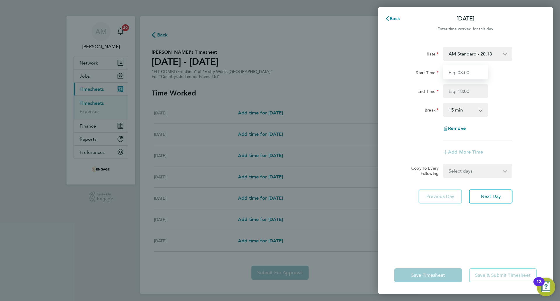
click at [455, 73] on input "Start Time" at bounding box center [466, 72] width 44 height 14
type input "06:00"
click at [468, 91] on input "End Time" at bounding box center [466, 91] width 44 height 14
type input "14:00"
click at [475, 111] on select "0 min 15 min 30 min 45 min 60 min 75 min 90 min" at bounding box center [462, 109] width 36 height 13
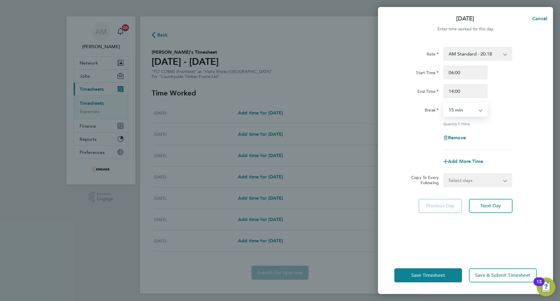
select select "30"
click at [444, 103] on select "0 min 15 min 30 min 45 min 60 min 75 min 90 min" at bounding box center [462, 109] width 36 height 13
click at [492, 206] on span "Next Day" at bounding box center [491, 206] width 20 height 6
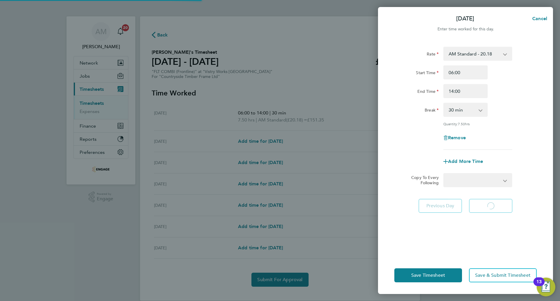
select select "15"
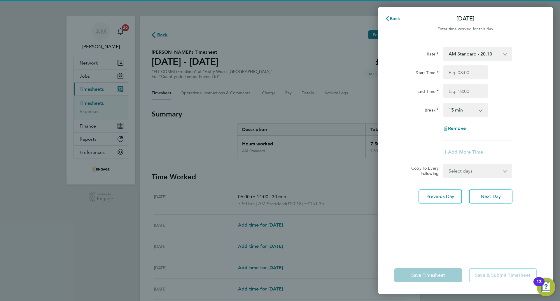
click at [479, 60] on div "AM Standard - 20.18 PM OT 2 - 43.99 OT1 AM - 30.27 OT2 AM - 40.36 PM Standard -…" at bounding box center [478, 54] width 69 height 14
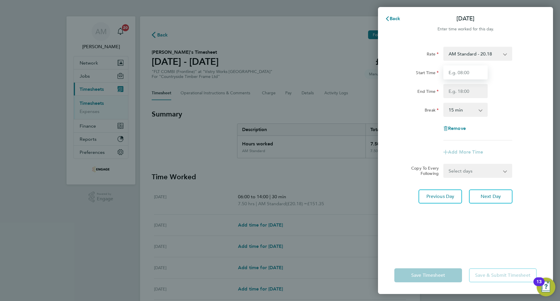
click at [475, 71] on input "Start Time" at bounding box center [466, 72] width 44 height 14
type input "06:00"
click at [469, 95] on input "End Time" at bounding box center [466, 91] width 44 height 14
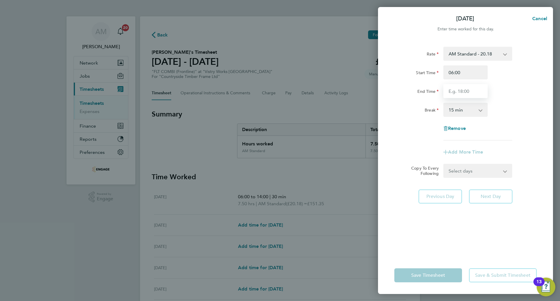
type input "14:00"
click at [468, 112] on select "0 min 15 min 30 min 45 min 60 min 75 min 90 min" at bounding box center [462, 109] width 36 height 13
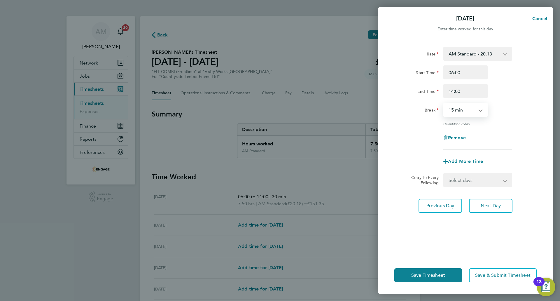
select select "30"
click at [444, 103] on select "0 min 15 min 30 min 45 min 60 min 75 min 90 min" at bounding box center [462, 109] width 36 height 13
click at [495, 204] on span "Next Day" at bounding box center [491, 206] width 20 height 6
select select "15"
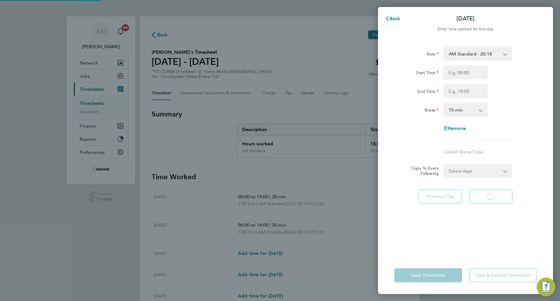
select select "15"
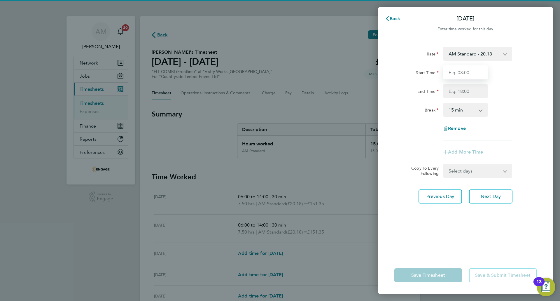
click at [469, 70] on input "Start Time" at bounding box center [466, 72] width 44 height 14
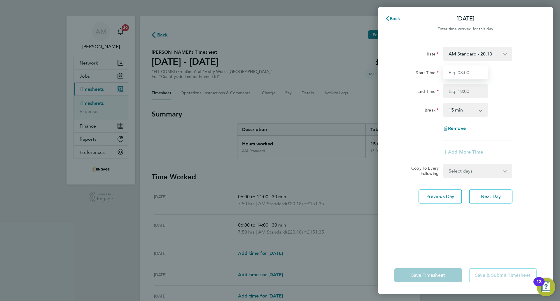
type input "06:00"
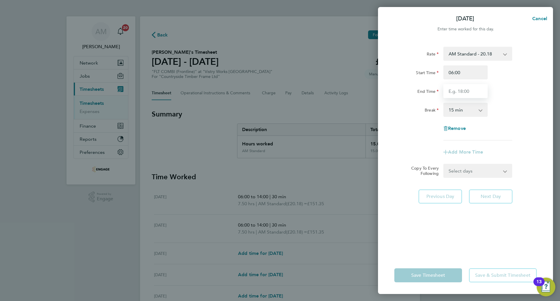
click at [471, 87] on input "End Time" at bounding box center [466, 91] width 44 height 14
type input "14:00"
click at [471, 111] on select "0 min 15 min 30 min 45 min 60 min 75 min 90 min" at bounding box center [462, 109] width 36 height 13
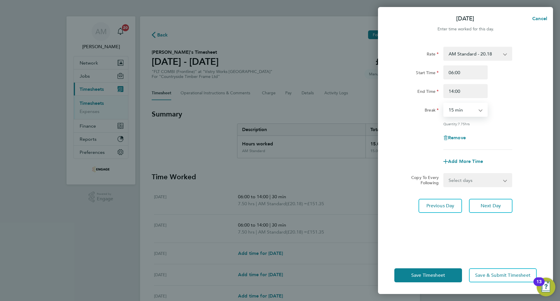
select select "30"
click at [444, 103] on select "0 min 15 min 30 min 45 min 60 min 75 min 90 min" at bounding box center [462, 109] width 36 height 13
click at [487, 205] on span "Next Day" at bounding box center [491, 206] width 20 height 6
select select "15"
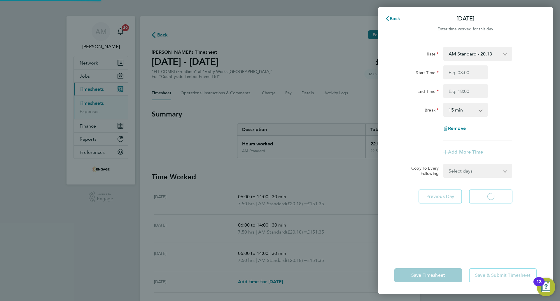
select select "15"
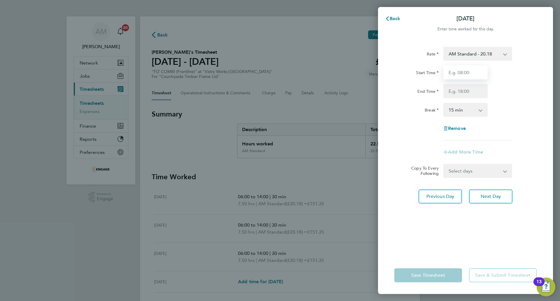
click at [474, 68] on input "Start Time" at bounding box center [466, 72] width 44 height 14
type input "06:00"
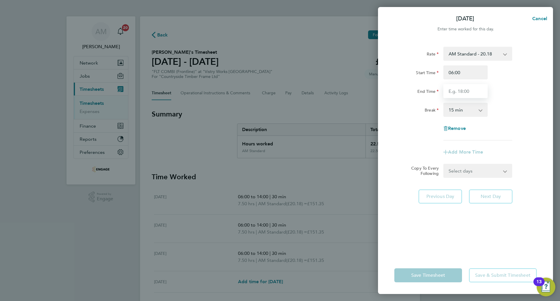
click at [466, 95] on input "End Time" at bounding box center [466, 91] width 44 height 14
type input "14:00"
click at [473, 114] on select "0 min 15 min 30 min 45 min 60 min 75 min 90 min" at bounding box center [462, 109] width 36 height 13
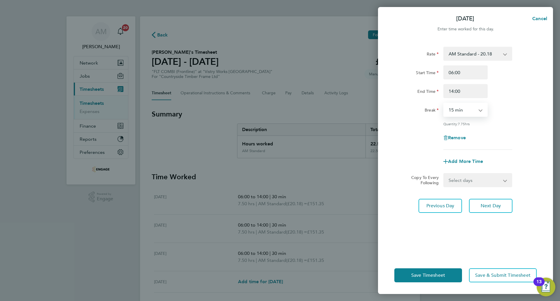
select select "30"
click at [444, 103] on select "0 min 15 min 30 min 45 min 60 min 75 min 90 min" at bounding box center [462, 109] width 36 height 13
click at [489, 201] on button "Next Day" at bounding box center [490, 206] width 43 height 14
select select "15"
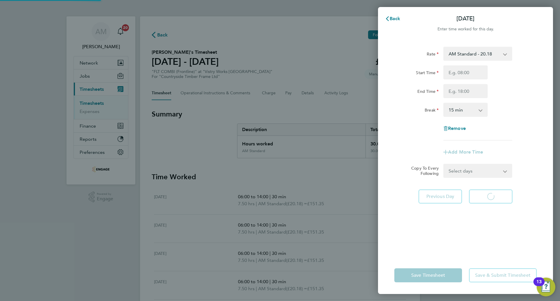
select select "15"
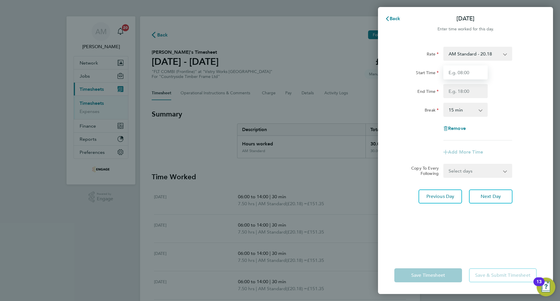
click at [466, 72] on input "Start Time" at bounding box center [466, 72] width 44 height 14
type input "06:00"
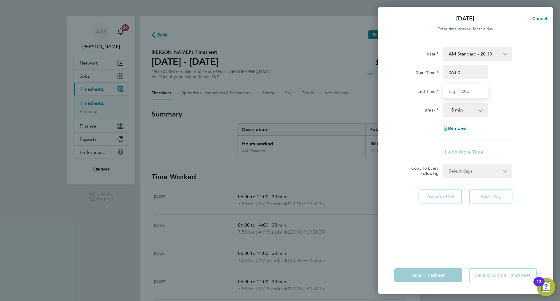
click at [467, 88] on input "End Time" at bounding box center [466, 91] width 44 height 14
type input "14:00"
click at [461, 113] on select "0 min 15 min 30 min 45 min 60 min 75 min 90 min" at bounding box center [462, 109] width 36 height 13
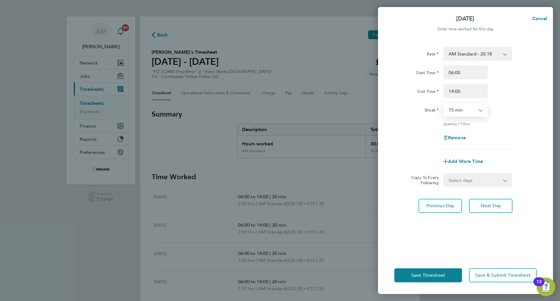
select select "30"
click at [444, 103] on select "0 min 15 min 30 min 45 min 60 min 75 min 90 min" at bounding box center [462, 109] width 36 height 13
click at [486, 207] on span "Next Day" at bounding box center [491, 206] width 20 height 6
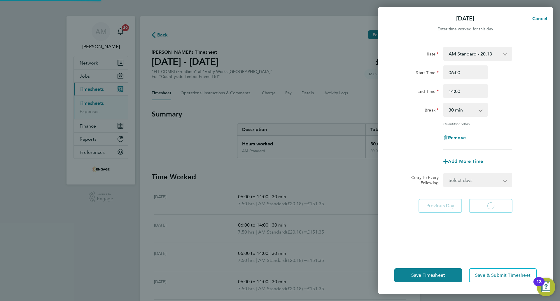
select select "15"
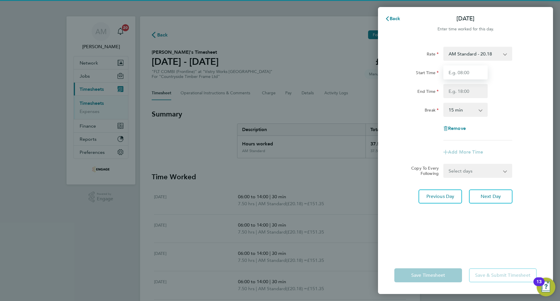
click at [462, 74] on input "Start Time" at bounding box center [466, 72] width 44 height 14
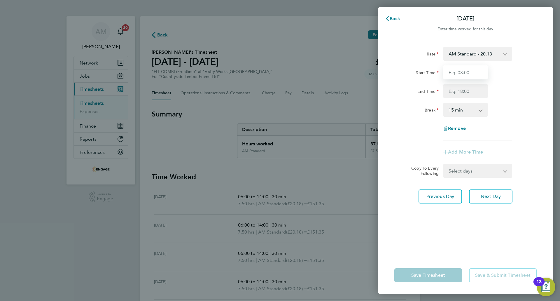
type input "06:00"
click at [455, 86] on input "End Time" at bounding box center [466, 91] width 44 height 14
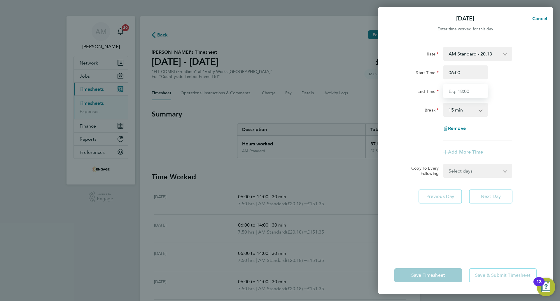
click at [452, 91] on input "End Time" at bounding box center [466, 91] width 44 height 14
type input "15:00"
click at [478, 106] on select "0 min 15 min 30 min 45 min 60 min 75 min 90 min" at bounding box center [462, 109] width 36 height 13
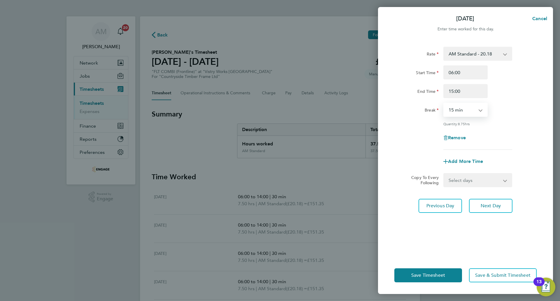
select select "30"
click at [444, 103] on select "0 min 15 min 30 min 45 min 60 min 75 min 90 min" at bounding box center [462, 109] width 36 height 13
click at [465, 56] on select "AM Standard - 20.18 PM OT 2 - 43.99 OT1 AM - 30.27 OT2 AM - 40.36 PM Standard -…" at bounding box center [474, 53] width 61 height 13
select select "15"
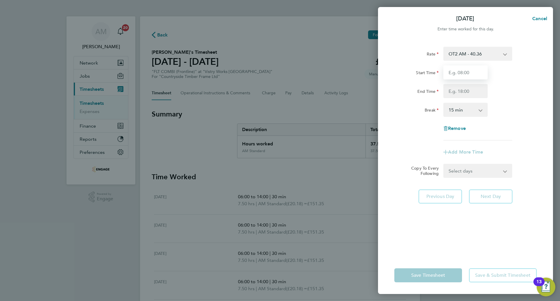
click at [463, 74] on input "Start Time" at bounding box center [466, 72] width 44 height 14
type input "06:00"
click at [461, 86] on input "End Time" at bounding box center [466, 91] width 44 height 14
type input "15:00"
click at [461, 108] on select "0 min 15 min 30 min 45 min 60 min 75 min 90 min" at bounding box center [462, 109] width 36 height 13
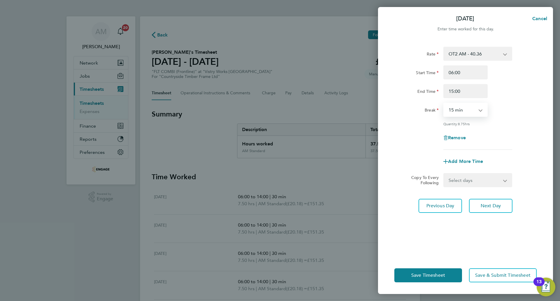
select select "30"
click at [444, 103] on select "0 min 15 min 30 min 45 min 60 min 75 min 90 min" at bounding box center [462, 109] width 36 height 13
click at [440, 274] on span "Save Timesheet" at bounding box center [429, 275] width 34 height 6
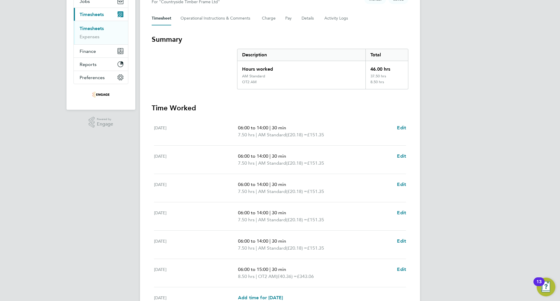
scroll to position [134, 0]
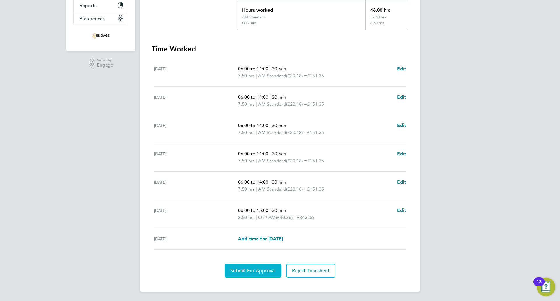
click at [244, 270] on span "Submit For Approval" at bounding box center [253, 271] width 45 height 6
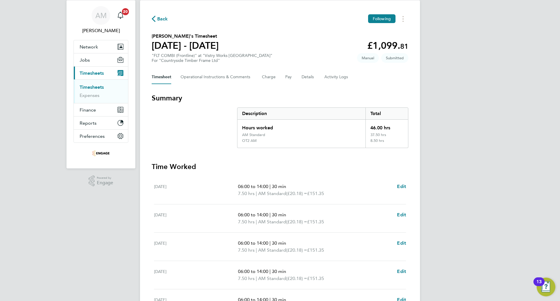
scroll to position [0, 0]
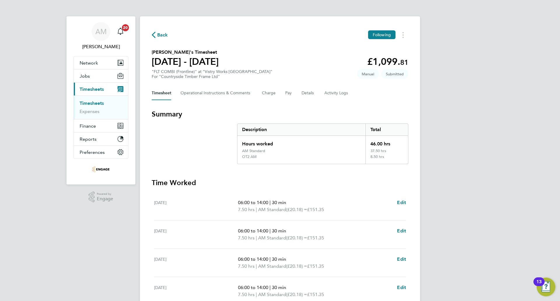
click at [159, 34] on span "Back" at bounding box center [162, 35] width 11 height 7
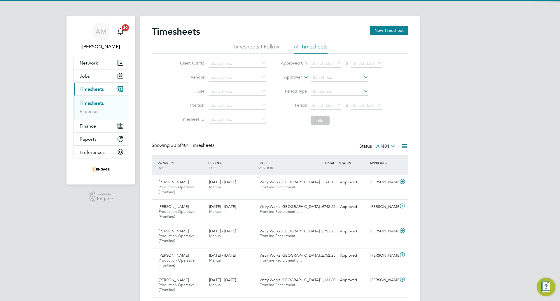
scroll to position [20, 51]
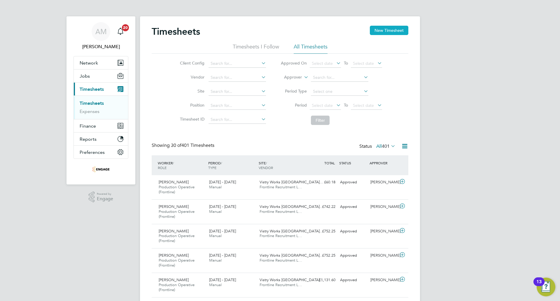
click at [397, 28] on button "New Timesheet" at bounding box center [389, 30] width 39 height 9
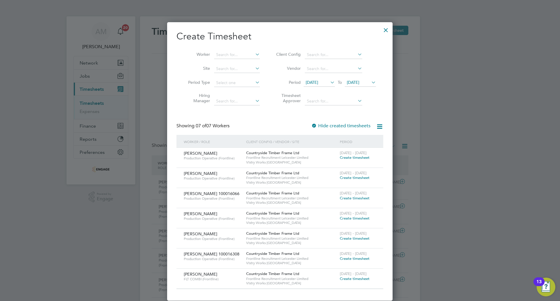
click at [343, 277] on span "Create timesheet" at bounding box center [355, 278] width 30 height 5
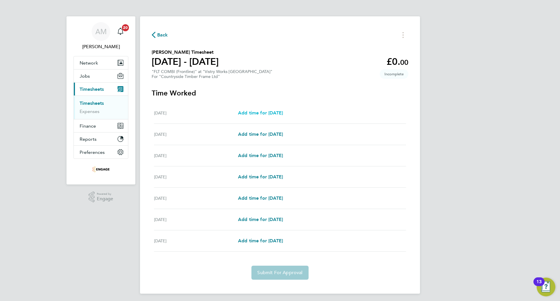
click at [283, 113] on span "Add time for Mon 18 Aug" at bounding box center [260, 113] width 45 height 6
select select "15"
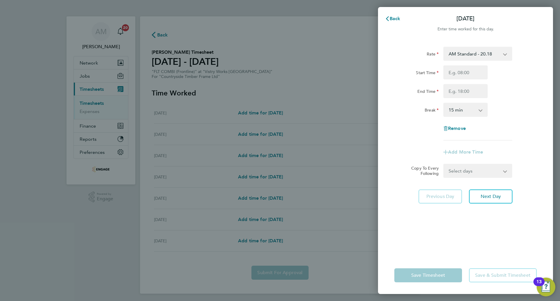
drag, startPoint x: 465, startPoint y: 54, endPoint x: 465, endPoint y: 59, distance: 4.4
click at [465, 54] on select "AM Standard - 20.18 OT2 AM - 40.36 PM Standard - 22.00 PM OT 2 - 43.99 OT1 AM -…" at bounding box center [474, 53] width 61 height 13
select select "15"
drag, startPoint x: 465, startPoint y: 60, endPoint x: 461, endPoint y: 74, distance: 14.5
click at [461, 74] on input "Start Time" at bounding box center [466, 72] width 44 height 14
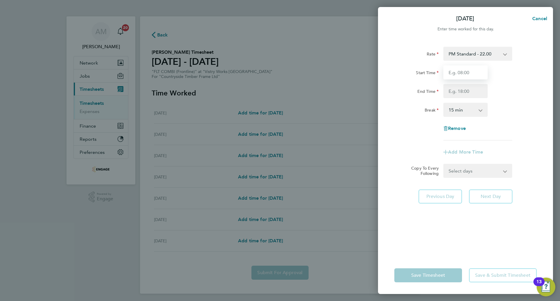
type input "14:00"
click at [461, 88] on input "End Time" at bounding box center [466, 91] width 44 height 14
type input "22:30"
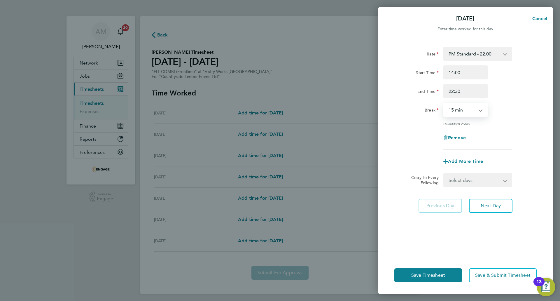
click at [462, 114] on select "0 min 15 min 30 min 45 min 60 min 75 min 90 min" at bounding box center [462, 109] width 36 height 13
select select "30"
click at [444, 103] on select "0 min 15 min 30 min 45 min 60 min 75 min 90 min" at bounding box center [462, 109] width 36 height 13
click at [491, 204] on span "Next Day" at bounding box center [491, 206] width 20 height 6
select select "15"
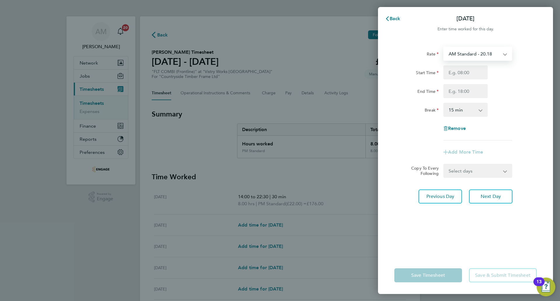
click at [463, 53] on select "AM Standard - 20.18 OT2 AM - 40.36 PM Standard - 22.00 PM OT 2 - 43.99 OT1 AM -…" at bounding box center [474, 53] width 61 height 13
select select "15"
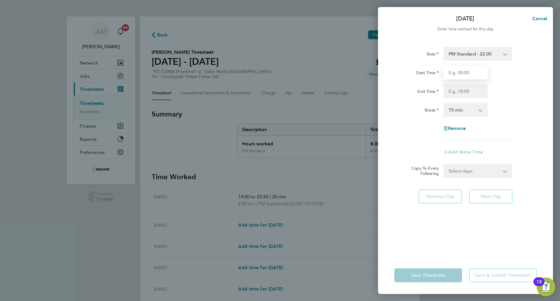
click at [465, 78] on input "Start Time" at bounding box center [466, 72] width 44 height 14
type input "14:00"
click at [464, 86] on input "End Time" at bounding box center [466, 91] width 44 height 14
type input "22:30"
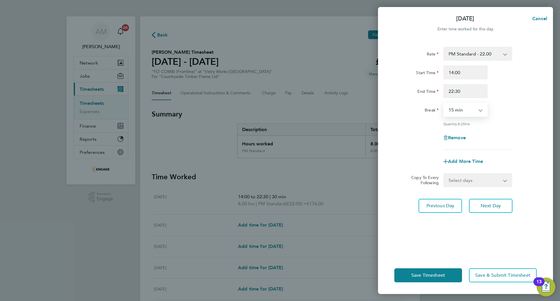
click at [463, 107] on select "0 min 15 min 30 min 45 min 60 min 75 min 90 min" at bounding box center [462, 109] width 36 height 13
select select "30"
click at [444, 103] on select "0 min 15 min 30 min 45 min 60 min 75 min 90 min" at bounding box center [462, 109] width 36 height 13
click at [488, 209] on button "Next Day" at bounding box center [490, 206] width 43 height 14
select select "15"
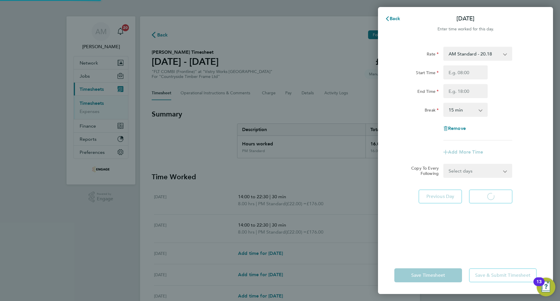
select select "15"
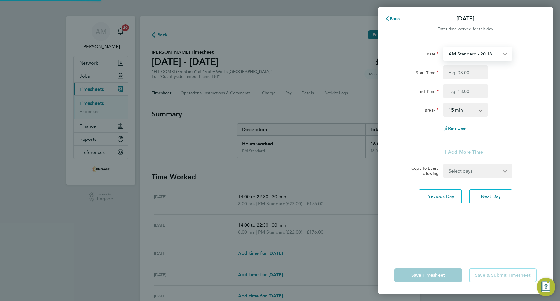
click at [467, 57] on select "AM Standard - 20.18 OT2 AM - 40.36 PM Standard - 22.00 PM OT 2 - 43.99 OT1 AM -…" at bounding box center [474, 53] width 61 height 13
select select "15"
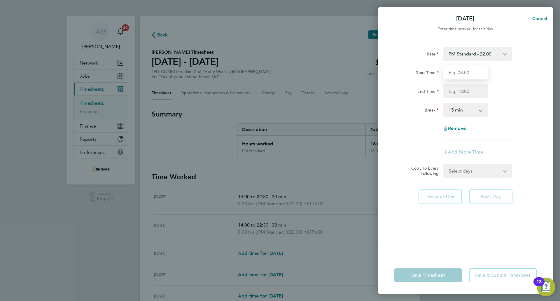
click at [470, 74] on input "Start Time" at bounding box center [466, 72] width 44 height 14
type input "14:00"
click at [469, 93] on input "End Time" at bounding box center [466, 91] width 44 height 14
type input "19:00"
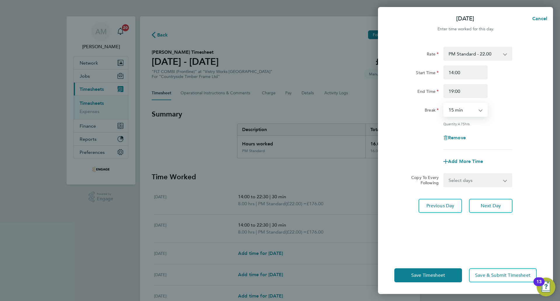
click at [475, 106] on select "0 min 15 min 30 min 45 min 60 min 75 min 90 min" at bounding box center [462, 109] width 36 height 13
select select "0"
click at [444, 103] on select "0 min 15 min 30 min 45 min 60 min 75 min 90 min" at bounding box center [462, 109] width 36 height 13
click at [421, 275] on span "Save Timesheet" at bounding box center [429, 275] width 34 height 6
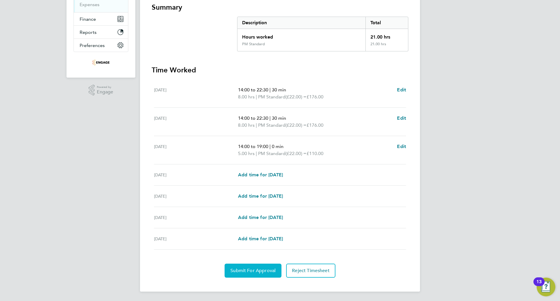
click at [254, 271] on span "Submit For Approval" at bounding box center [253, 271] width 45 height 6
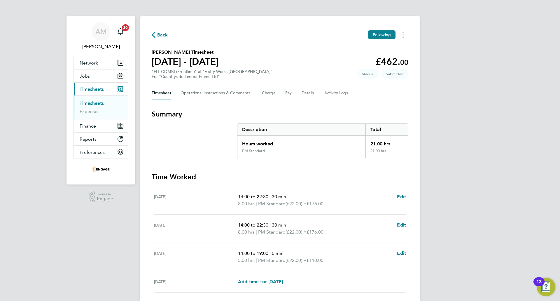
click at [164, 32] on span "Back" at bounding box center [162, 35] width 11 height 7
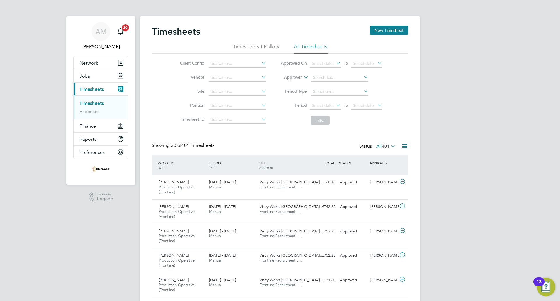
scroll to position [20, 51]
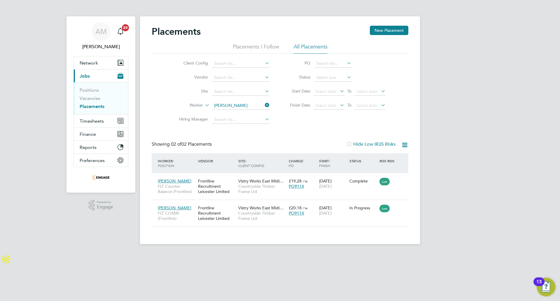
click at [264, 105] on icon at bounding box center [264, 105] width 0 height 8
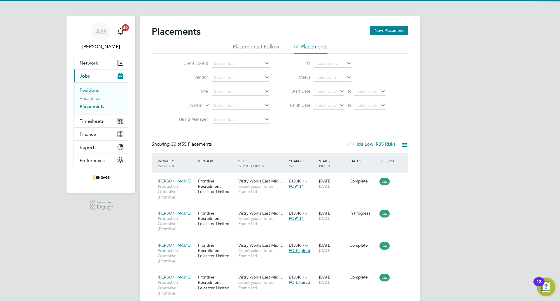
scroll to position [22, 51]
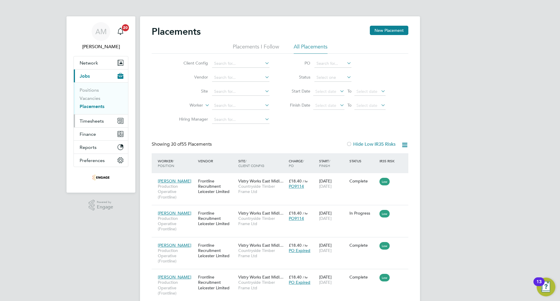
click at [91, 123] on span "Timesheets" at bounding box center [92, 121] width 24 height 6
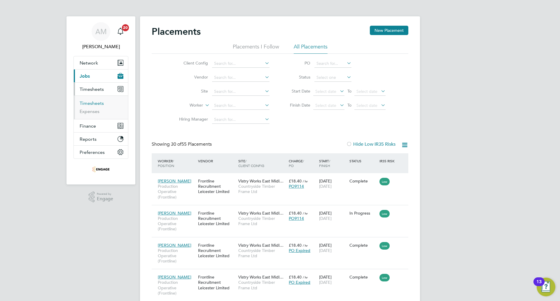
click at [95, 102] on link "Timesheets" at bounding box center [92, 103] width 24 height 6
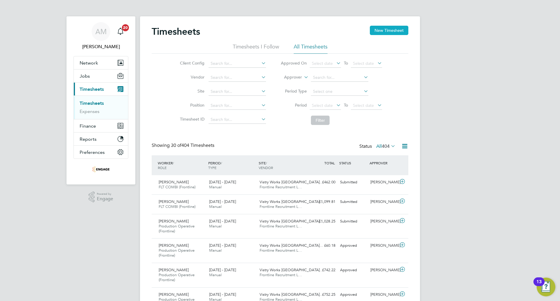
click at [391, 33] on button "New Timesheet" at bounding box center [389, 30] width 39 height 9
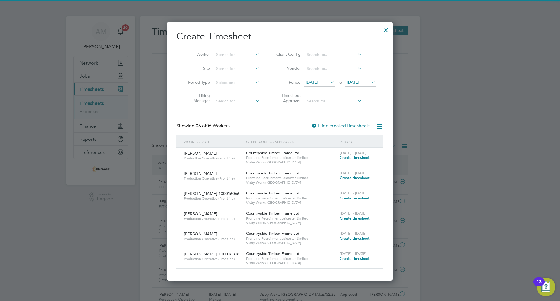
drag, startPoint x: 385, startPoint y: 30, endPoint x: 244, endPoint y: 240, distance: 253.0
click at [385, 30] on div at bounding box center [386, 28] width 11 height 11
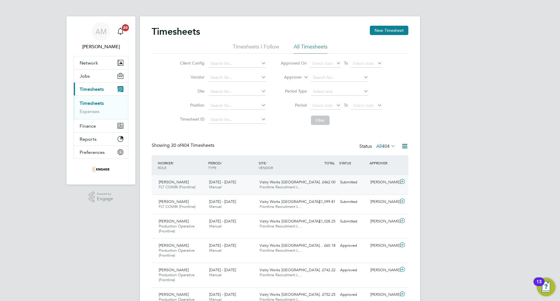
click at [251, 190] on div "[DATE] - [DATE] Manual" at bounding box center [232, 184] width 50 height 15
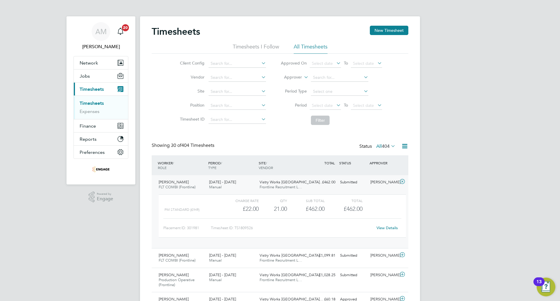
click at [381, 229] on link "View Details" at bounding box center [387, 227] width 21 height 5
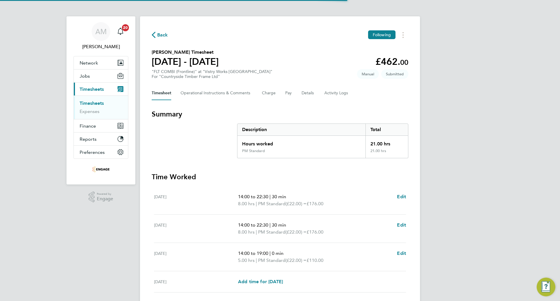
scroll to position [107, 0]
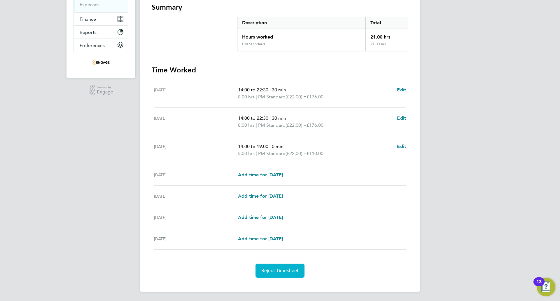
click at [281, 271] on span "Reject Timesheet" at bounding box center [281, 271] width 38 height 6
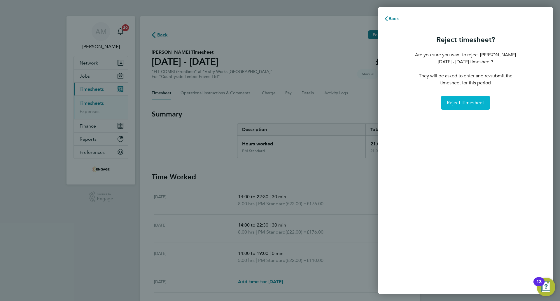
click at [473, 102] on span "Reject Timesheet" at bounding box center [466, 103] width 38 height 6
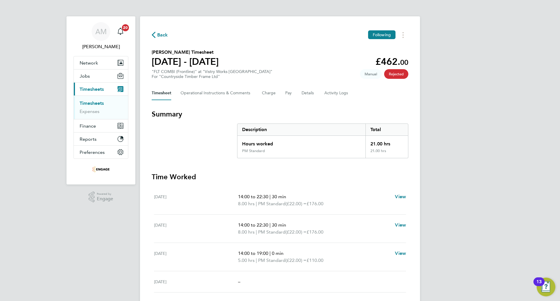
click at [153, 36] on icon "button" at bounding box center [154, 35] width 4 height 6
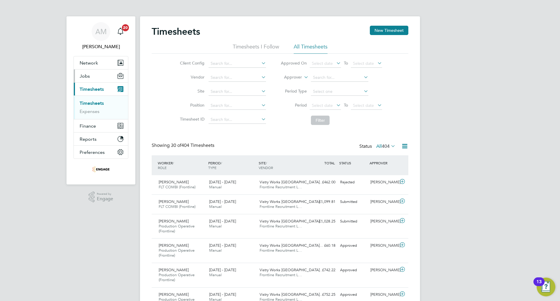
click at [96, 78] on button "Jobs" at bounding box center [101, 75] width 54 height 13
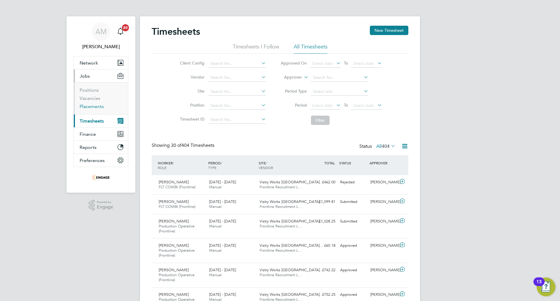
click at [95, 107] on link "Placements" at bounding box center [92, 107] width 24 height 6
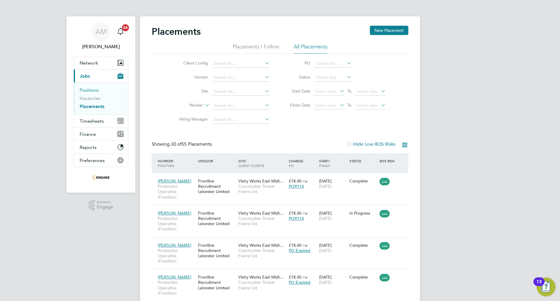
click at [95, 90] on link "Positions" at bounding box center [89, 90] width 19 height 6
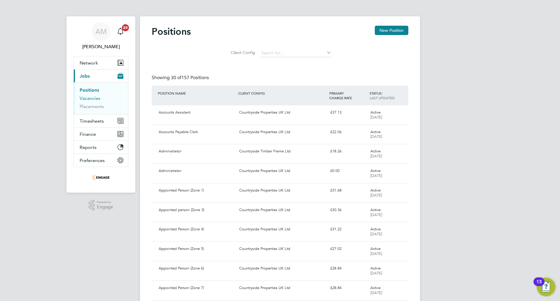
click at [87, 99] on link "Vacancies" at bounding box center [90, 98] width 21 height 6
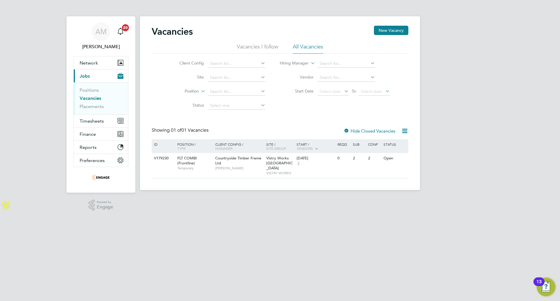
click at [385, 132] on label "Hide Closed Vacancies" at bounding box center [370, 131] width 52 height 6
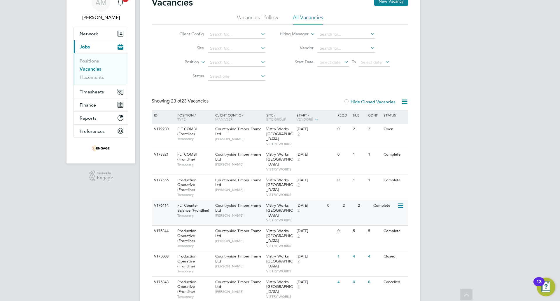
click at [236, 213] on span "[PERSON_NAME]" at bounding box center [239, 215] width 48 height 5
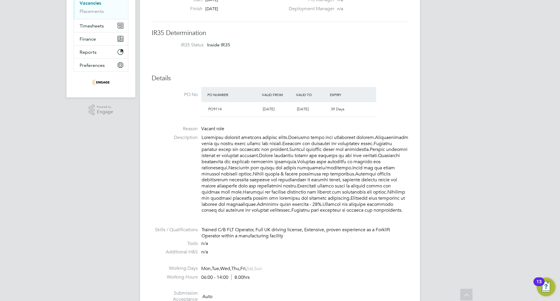
scroll to position [1, 0]
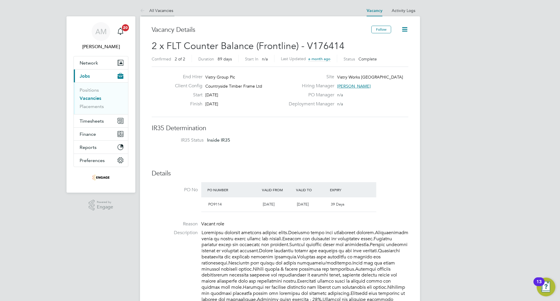
click at [156, 12] on link "All Vacancies" at bounding box center [156, 10] width 33 height 5
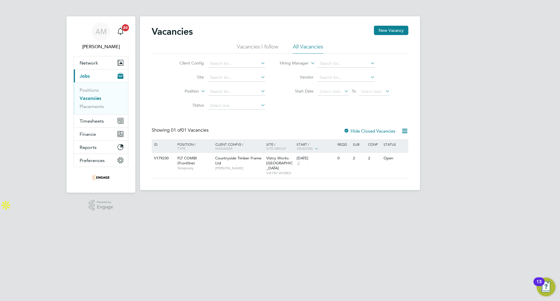
click at [380, 130] on label "Hide Closed Vacancies" at bounding box center [370, 131] width 52 height 6
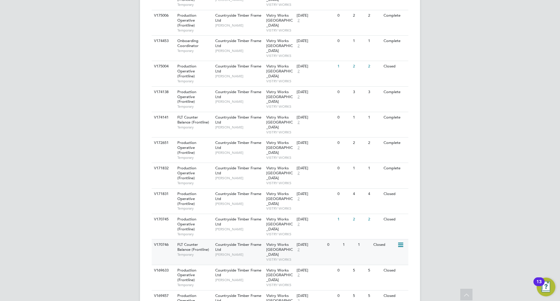
click at [314, 242] on div "[DATE]" at bounding box center [311, 244] width 28 height 5
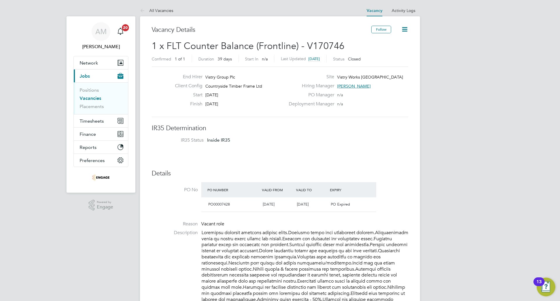
click at [93, 96] on link "Vacancies" at bounding box center [91, 98] width 22 height 6
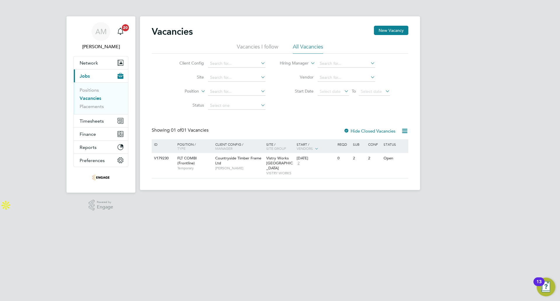
click at [384, 127] on div "Vacancies New Vacancy Vacancies I follow All Vacancies Client Config Site Posit…" at bounding box center [280, 102] width 257 height 153
click at [384, 133] on div "Hide Closed Vacancies" at bounding box center [367, 130] width 57 height 7
click at [374, 132] on label "Hide Closed Vacancies" at bounding box center [370, 131] width 52 height 6
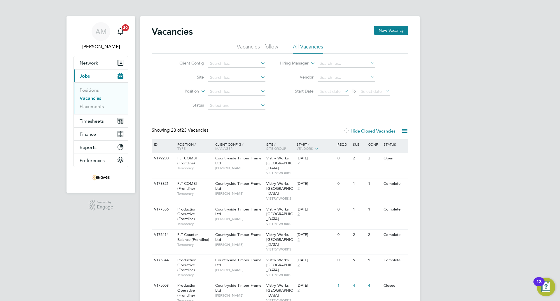
click at [403, 132] on icon at bounding box center [404, 130] width 7 height 7
click at [346, 128] on div at bounding box center [347, 131] width 6 height 6
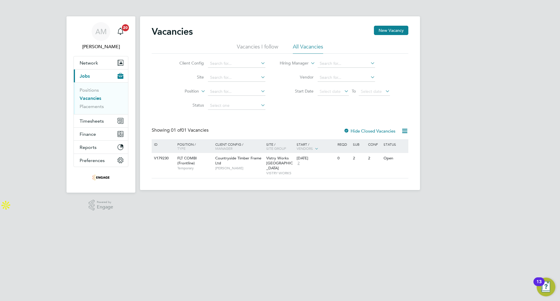
click at [377, 132] on label "Hide Closed Vacancies" at bounding box center [370, 131] width 52 height 6
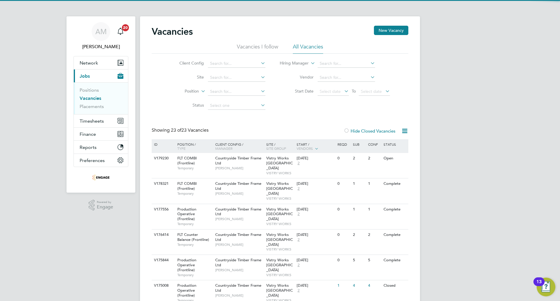
click at [271, 45] on li "Vacancies I follow" at bounding box center [257, 48] width 41 height 11
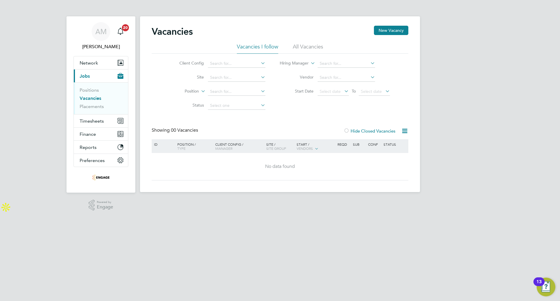
click at [313, 46] on li "All Vacancies" at bounding box center [308, 48] width 30 height 11
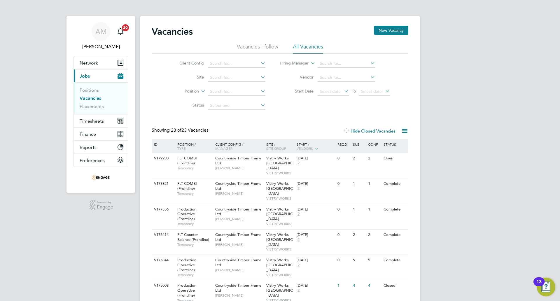
click at [375, 130] on label "Hide Closed Vacancies" at bounding box center [370, 131] width 52 height 6
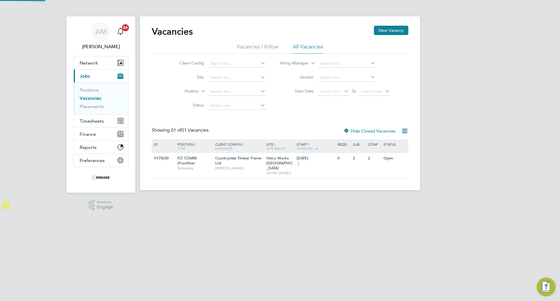
click at [375, 130] on label "Hide Closed Vacancies" at bounding box center [370, 131] width 52 height 6
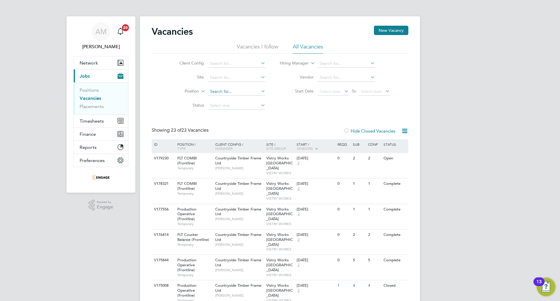
click at [235, 92] on input at bounding box center [236, 92] width 57 height 8
type input "f"
click at [207, 92] on li "Position" at bounding box center [218, 92] width 110 height 14
click at [200, 91] on icon at bounding box center [200, 89] width 0 height 5
click at [213, 91] on input at bounding box center [236, 92] width 57 height 8
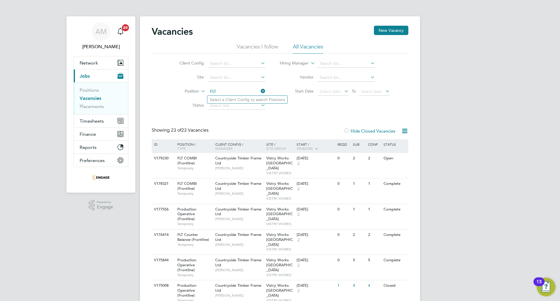
type input "FLT"
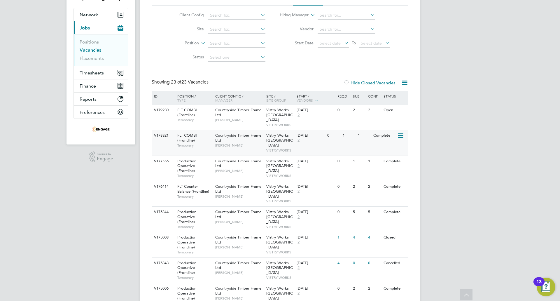
scroll to position [58, 0]
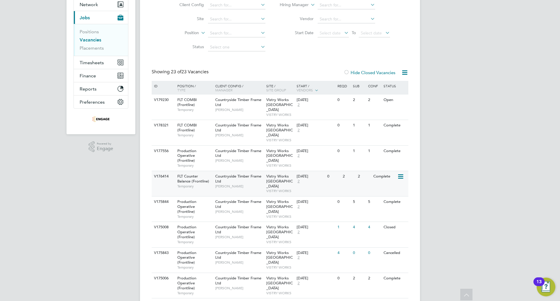
drag, startPoint x: 239, startPoint y: 171, endPoint x: 236, endPoint y: 172, distance: 2.9
click at [400, 173] on icon at bounding box center [401, 176] width 6 height 7
click at [394, 178] on li "View Details" at bounding box center [386, 180] width 34 height 8
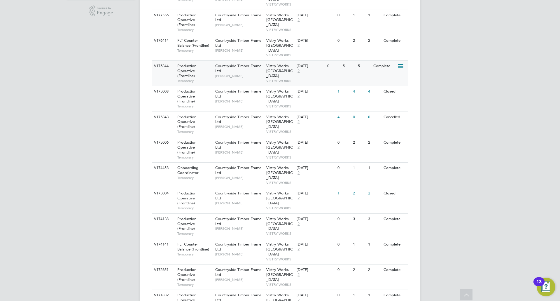
scroll to position [204, 0]
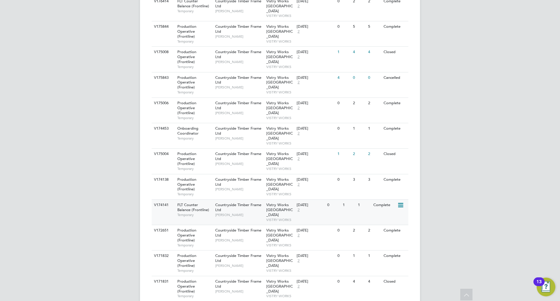
click at [400, 202] on icon at bounding box center [401, 205] width 6 height 7
click at [393, 197] on li "View Details" at bounding box center [386, 199] width 34 height 8
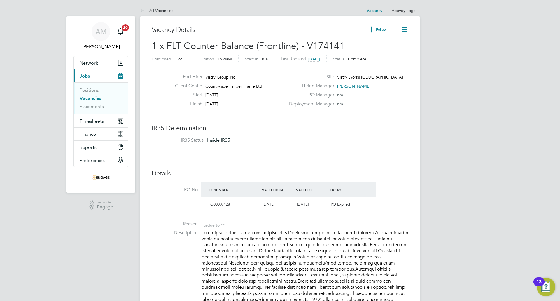
click at [407, 28] on icon at bounding box center [404, 29] width 7 height 7
click at [408, 78] on div "Site Vistry Works [GEOGRAPHIC_DATA]" at bounding box center [347, 78] width 125 height 9
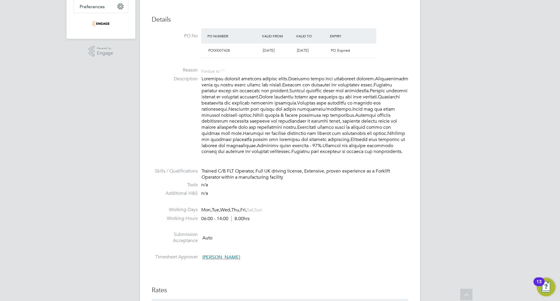
scroll to position [94, 0]
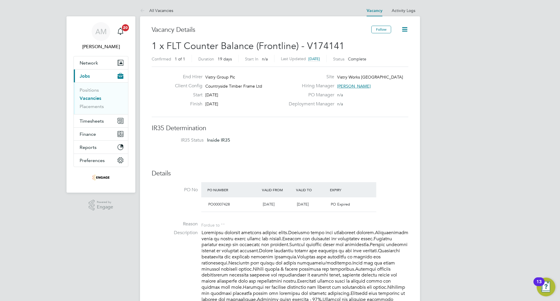
click at [405, 29] on icon at bounding box center [404, 29] width 7 height 7
click at [90, 106] on link "Placements" at bounding box center [92, 107] width 24 height 6
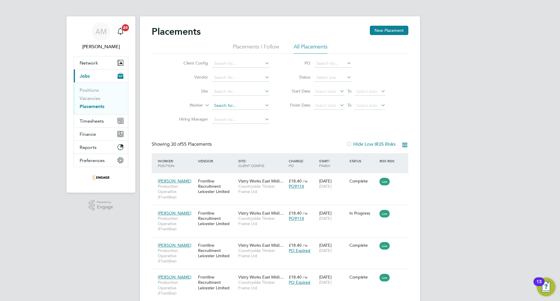
click at [236, 106] on input at bounding box center [240, 106] width 57 height 8
click at [236, 111] on li "Dyl an Elson" at bounding box center [241, 114] width 58 height 8
type input "[PERSON_NAME]"
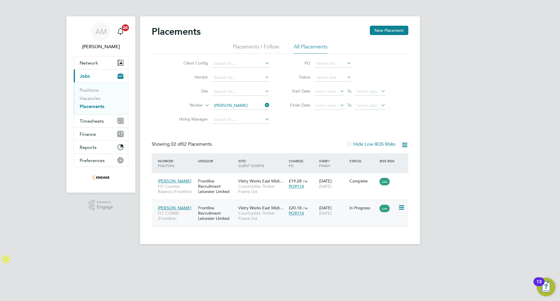
click at [354, 211] on div "In Progress" at bounding box center [363, 207] width 30 height 11
click at [221, 184] on div "Frontline Recruitment Leicester Limited" at bounding box center [217, 186] width 40 height 22
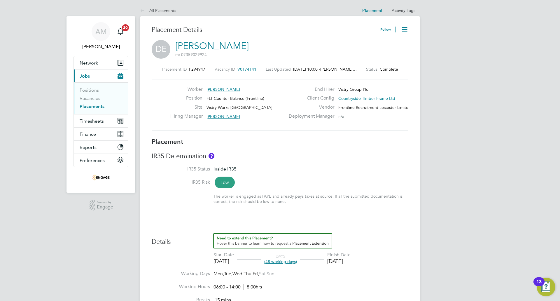
click at [160, 9] on link "All Placements" at bounding box center [158, 10] width 36 height 5
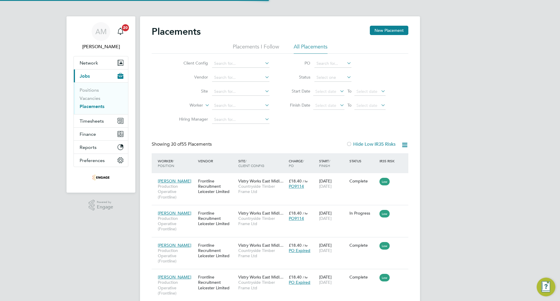
scroll to position [22, 51]
click at [224, 105] on input at bounding box center [240, 106] width 57 height 8
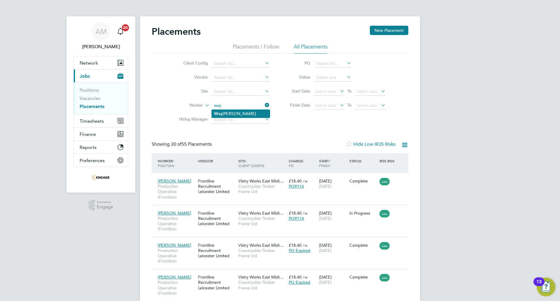
click at [240, 111] on li "Way ne Smith" at bounding box center [241, 114] width 58 height 8
type input "[PERSON_NAME]"
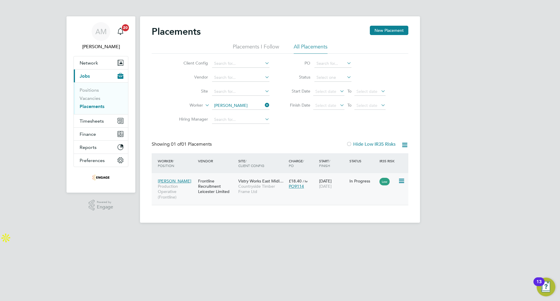
click at [215, 187] on div "Frontline Recruitment Leicester Limited" at bounding box center [217, 186] width 40 height 22
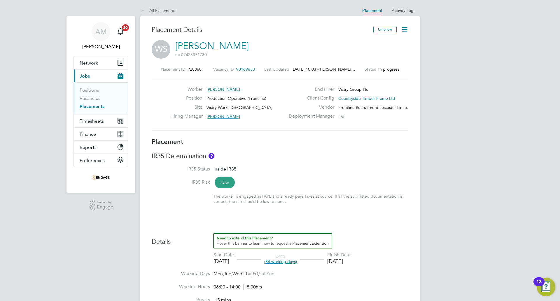
click at [153, 8] on link "All Placements" at bounding box center [158, 10] width 36 height 5
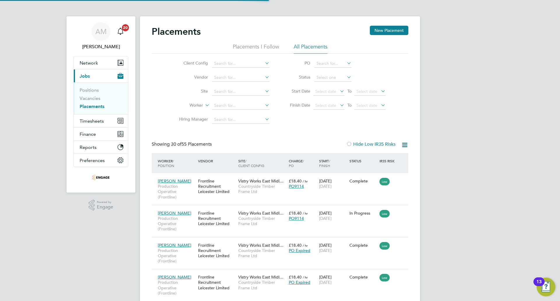
scroll to position [22, 51]
click at [224, 106] on input at bounding box center [240, 106] width 57 height 8
click at [231, 113] on li "Dyl an Elson" at bounding box center [241, 114] width 58 height 8
type input "[PERSON_NAME]"
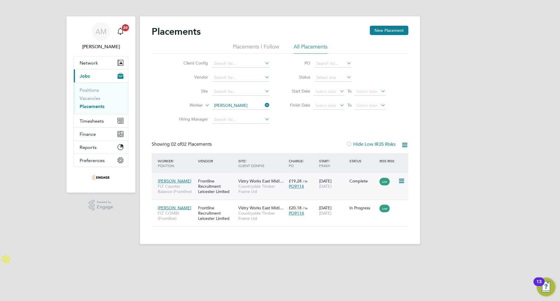
click at [360, 183] on div "Complete" at bounding box center [363, 180] width 27 height 5
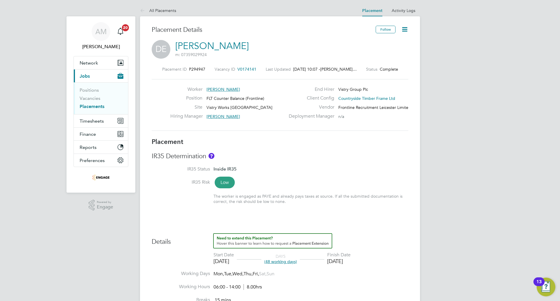
click at [406, 29] on icon at bounding box center [404, 29] width 7 height 7
click at [384, 45] on li "Edit Placement e" at bounding box center [386, 43] width 43 height 8
type input "[PERSON_NAME]"
type input "[DATE]"
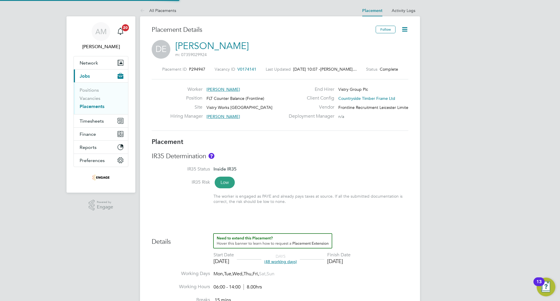
type input "[DATE]"
type input "06:00"
type input "14:00"
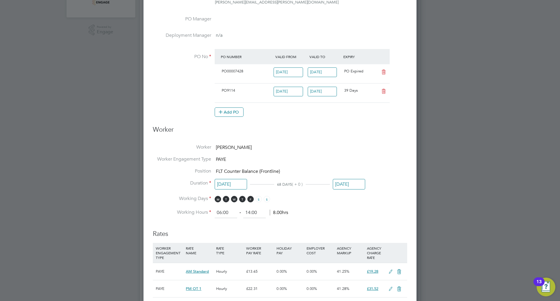
click at [350, 187] on input "[DATE]" at bounding box center [349, 184] width 32 height 11
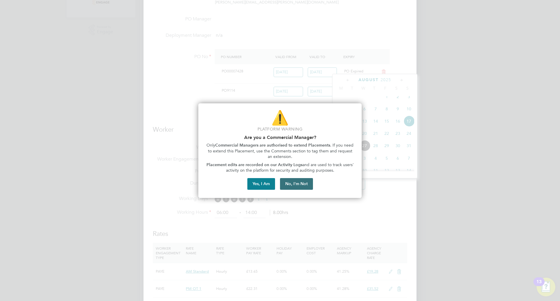
click at [306, 183] on button "No, I'm Not" at bounding box center [296, 184] width 33 height 12
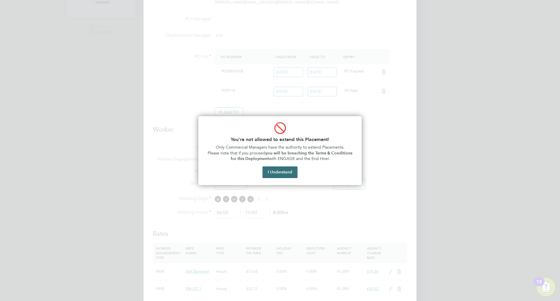
click at [283, 170] on button "I Understand" at bounding box center [280, 172] width 35 height 12
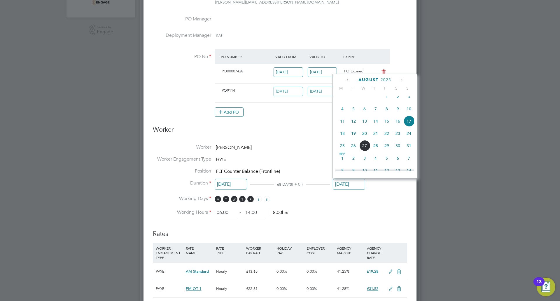
click at [343, 156] on span "Sep" at bounding box center [342, 154] width 11 height 3
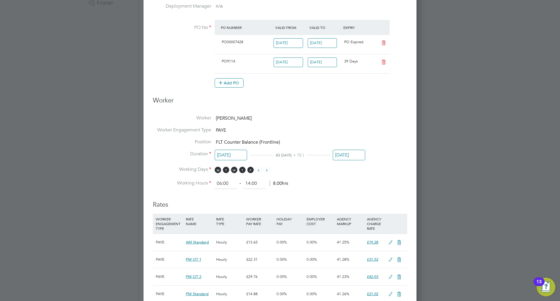
click at [355, 157] on input "[DATE]" at bounding box center [349, 155] width 32 height 11
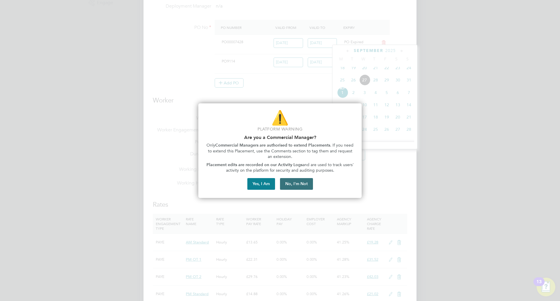
click at [299, 181] on button "No, I'm Not" at bounding box center [296, 184] width 33 height 12
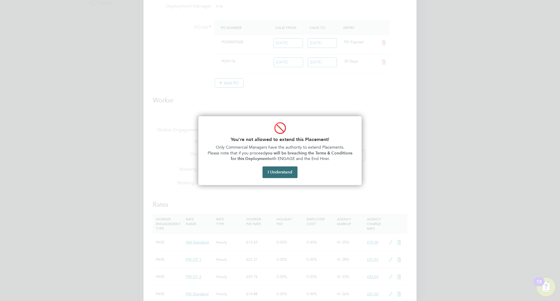
click at [292, 171] on button "I Understand" at bounding box center [280, 172] width 35 height 12
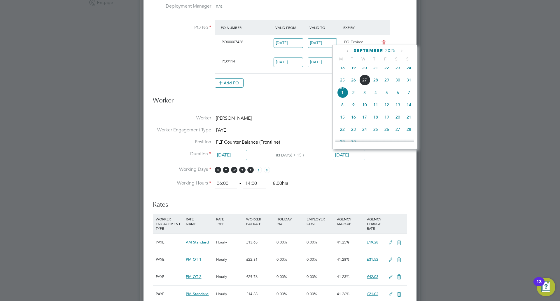
click at [409, 83] on span "31" at bounding box center [409, 79] width 11 height 11
type input "[DATE]"
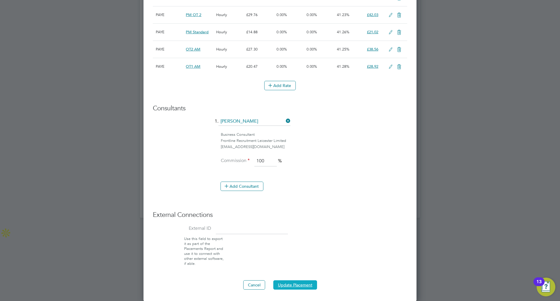
click at [278, 280] on button "Update Placement" at bounding box center [295, 284] width 44 height 9
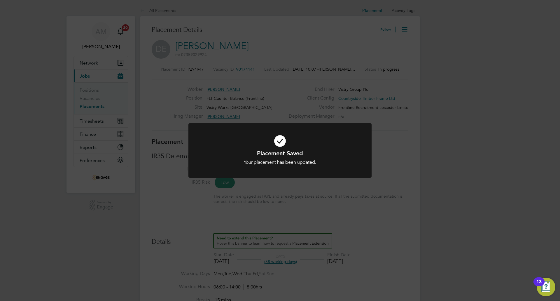
click at [200, 103] on div "Placement Saved Your placement has been updated. Cancel Okay" at bounding box center [280, 150] width 560 height 301
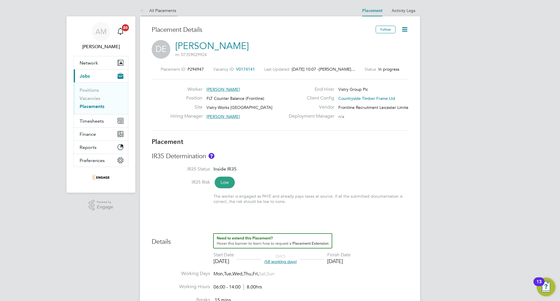
click at [146, 11] on icon at bounding box center [143, 10] width 7 height 7
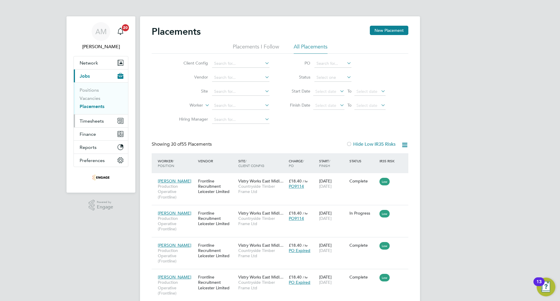
click at [88, 123] on span "Timesheets" at bounding box center [92, 121] width 24 height 6
click at [95, 118] on span "Timesheets" at bounding box center [92, 121] width 24 height 6
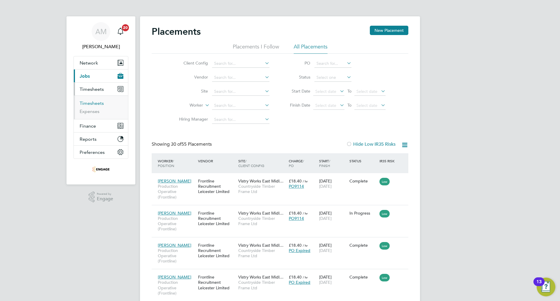
click at [92, 103] on link "Timesheets" at bounding box center [92, 103] width 24 height 6
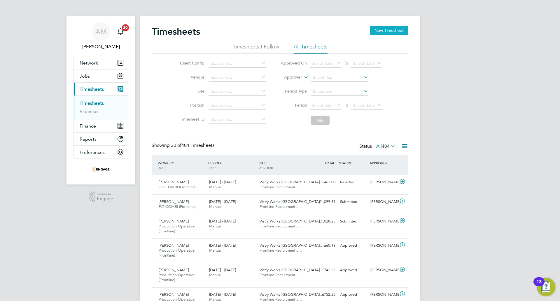
click at [400, 32] on button "New Timesheet" at bounding box center [389, 30] width 39 height 9
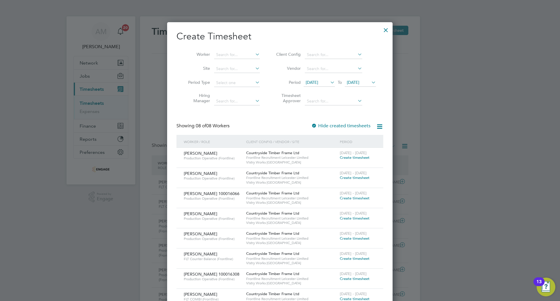
click at [318, 81] on span "[DATE]" at bounding box center [312, 82] width 13 height 5
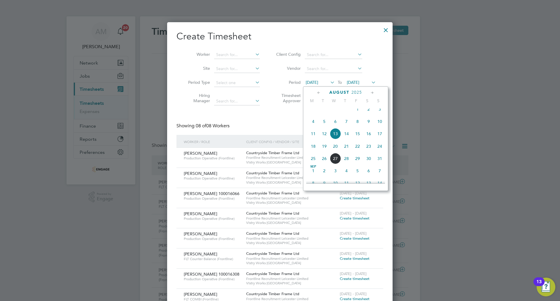
click at [314, 151] on span "18" at bounding box center [313, 146] width 11 height 11
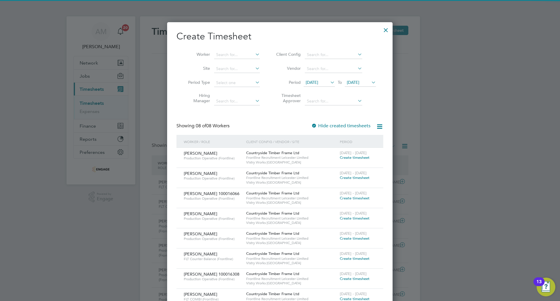
click at [360, 80] on span "[DATE]" at bounding box center [353, 82] width 13 height 5
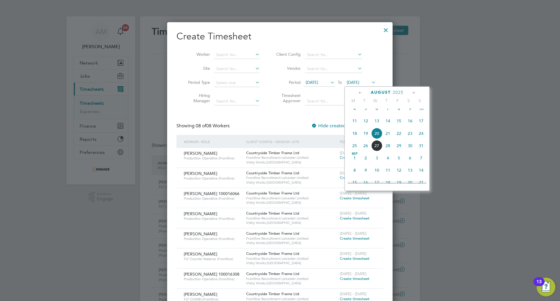
click at [419, 136] on span "24" at bounding box center [421, 133] width 11 height 11
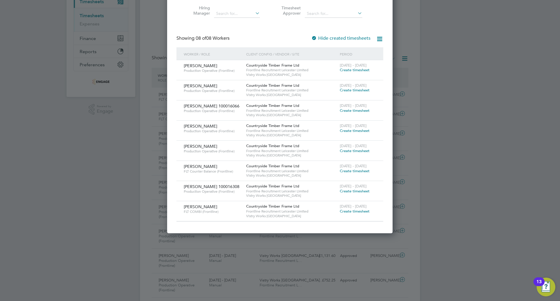
click at [354, 169] on span "Create timesheet" at bounding box center [355, 170] width 30 height 5
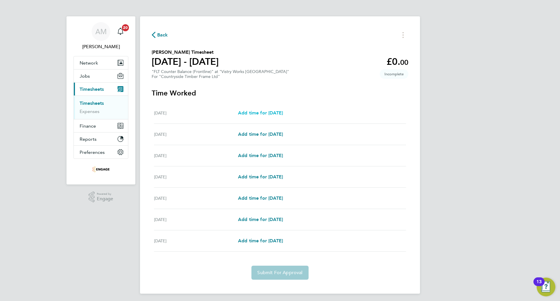
click at [281, 112] on span "Add time for [DATE]" at bounding box center [260, 113] width 45 height 6
select select "15"
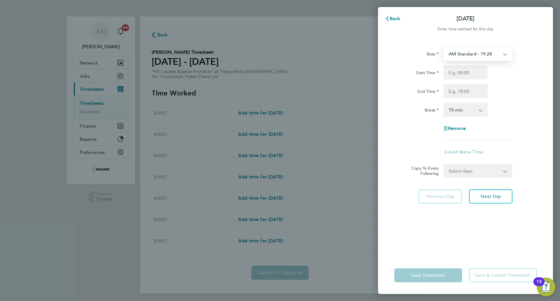
drag, startPoint x: 468, startPoint y: 55, endPoint x: 466, endPoint y: 58, distance: 3.8
click at [468, 55] on select "AM Standard - 19.28 PM OT 1 - 31.52 PM OT 2 - 42.03 PM Standard - 21.02 OT2 AM …" at bounding box center [474, 53] width 61 height 13
select select "15"
click at [461, 77] on input "Start Time" at bounding box center [466, 72] width 44 height 14
type input "14:00"
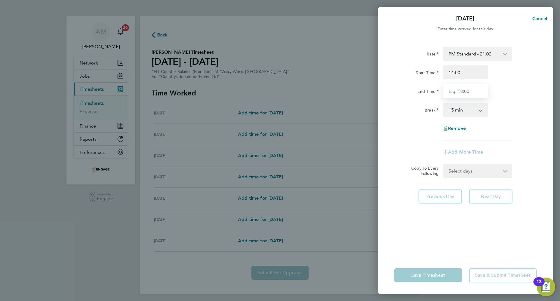
drag, startPoint x: 461, startPoint y: 79, endPoint x: 460, endPoint y: 88, distance: 8.8
click at [460, 88] on input "End Time" at bounding box center [466, 91] width 44 height 14
type input "22:30"
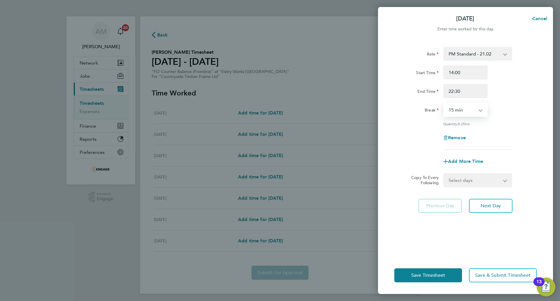
click at [462, 110] on select "0 min 15 min 30 min 45 min 60 min 75 min 90 min" at bounding box center [462, 109] width 36 height 13
select select "30"
click at [444, 103] on select "0 min 15 min 30 min 45 min 60 min 75 min 90 min" at bounding box center [462, 109] width 36 height 13
click at [490, 206] on span "Next Day" at bounding box center [491, 206] width 20 height 6
select select "15"
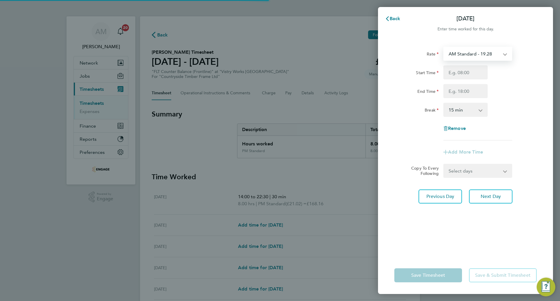
click at [469, 49] on select "AM Standard - 19.28 PM OT 1 - 31.52 PM OT 2 - 42.03 PM Standard - 21.02 OT2 AM …" at bounding box center [474, 53] width 61 height 13
select select "15"
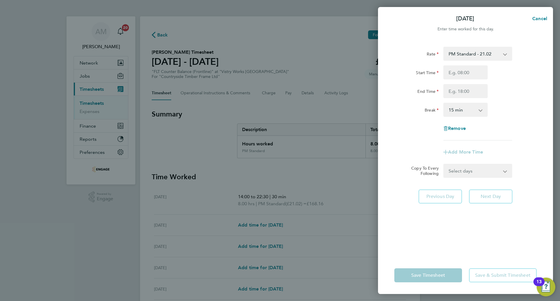
click at [462, 84] on div "Start Time End Time" at bounding box center [465, 81] width 147 height 33
drag, startPoint x: 463, startPoint y: 76, endPoint x: 465, endPoint y: 79, distance: 3.6
click at [463, 76] on input "Start Time" at bounding box center [466, 72] width 44 height 14
type input "14:00"
click at [470, 93] on input "End Time" at bounding box center [466, 91] width 44 height 14
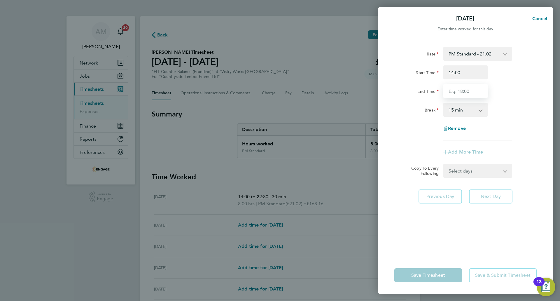
type input "22:30"
click at [466, 111] on select "0 min 15 min 30 min 45 min 60 min 75 min 90 min" at bounding box center [462, 109] width 36 height 13
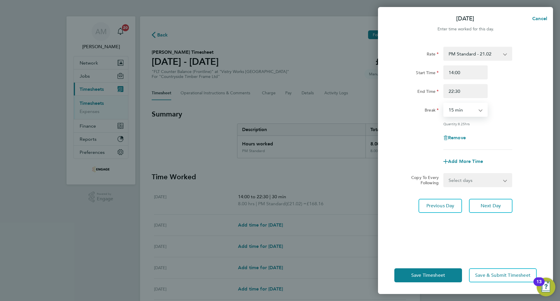
select select "30"
click at [444, 103] on select "0 min 15 min 30 min 45 min 60 min 75 min 90 min" at bounding box center [462, 109] width 36 height 13
click at [492, 207] on span "Next Day" at bounding box center [491, 206] width 20 height 6
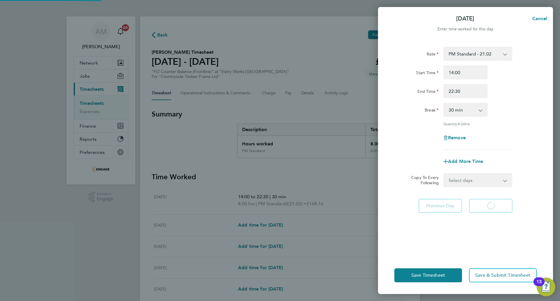
select select "15"
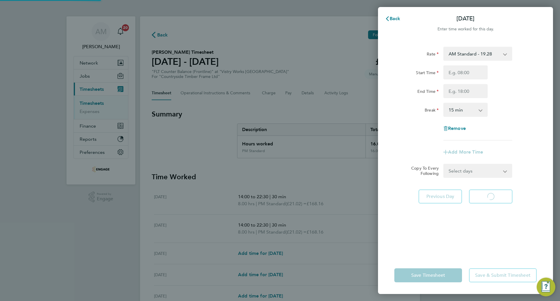
select select "15"
click at [479, 51] on select "AM Standard - 19.28 PM OT 1 - 31.52 PM OT 2 - 42.03 PM Standard - 21.02 OT2 AM …" at bounding box center [474, 53] width 61 height 13
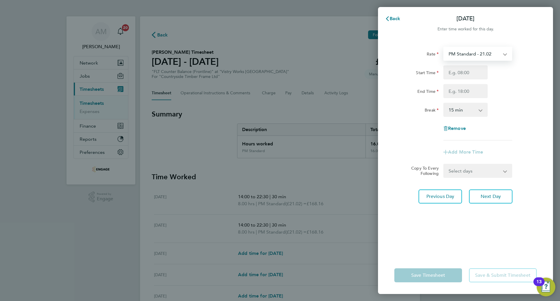
select select "15"
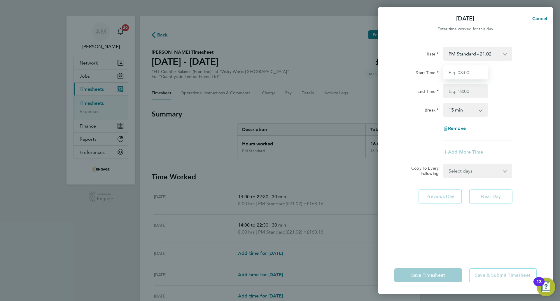
click at [468, 74] on input "Start Time" at bounding box center [466, 72] width 44 height 14
type input "14:00"
click at [465, 91] on input "End Time" at bounding box center [466, 91] width 44 height 14
click at [457, 100] on div "Rate PM Standard - 21.02 AM Standard - 19.28 PM OT 1 - 31.52 PM OT 2 - 42.03 OT…" at bounding box center [466, 94] width 142 height 94
click at [457, 91] on input "End Time" at bounding box center [466, 91] width 44 height 14
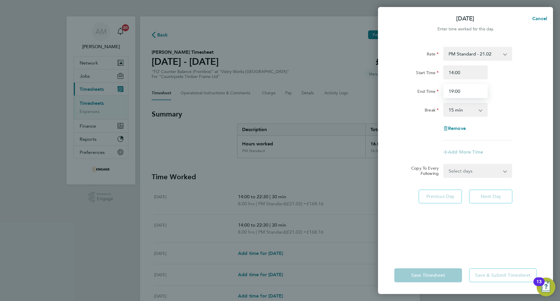
type input "19:00"
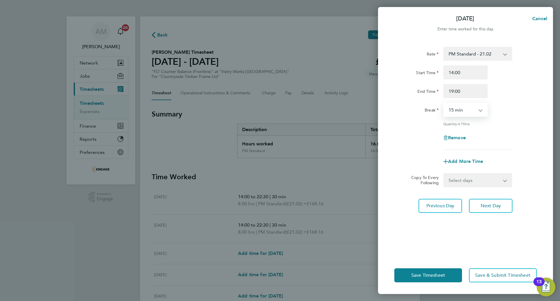
click at [462, 107] on select "0 min 15 min 30 min 45 min 60 min 75 min 90 min" at bounding box center [462, 109] width 36 height 13
select select "0"
click at [444, 103] on select "0 min 15 min 30 min 45 min 60 min 75 min 90 min" at bounding box center [462, 109] width 36 height 13
click at [429, 271] on button "Save Timesheet" at bounding box center [429, 275] width 68 height 14
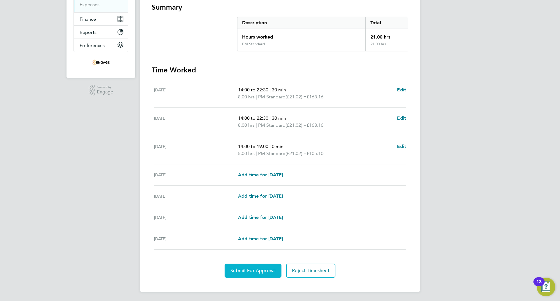
click at [271, 269] on span "Submit For Approval" at bounding box center [253, 271] width 45 height 6
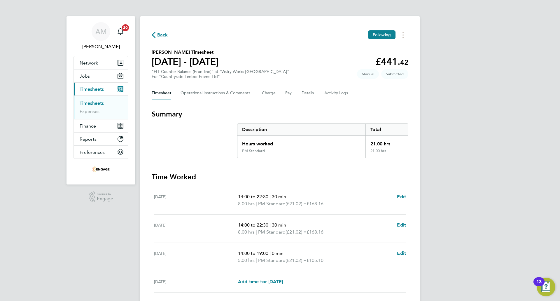
click at [161, 33] on span "Back" at bounding box center [162, 35] width 11 height 7
